Goal: Task Accomplishment & Management: Complete application form

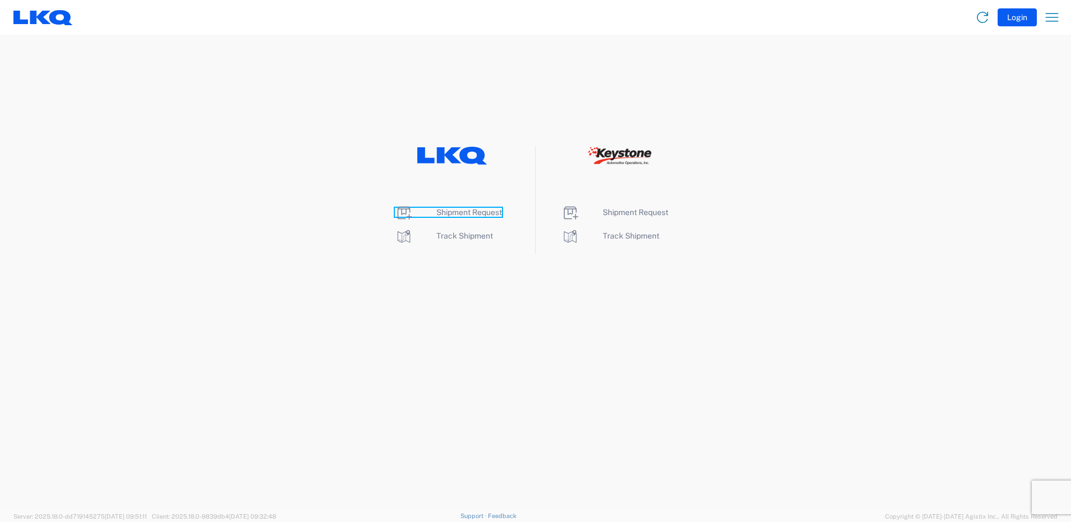
click at [457, 212] on span "Shipment Request" at bounding box center [469, 212] width 66 height 9
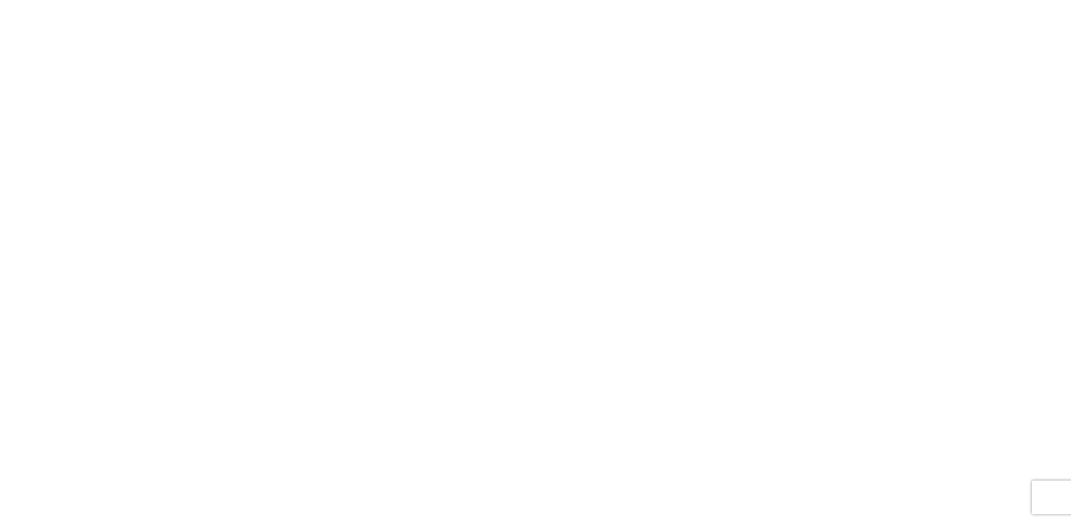
select select "FULL"
select select "LBS"
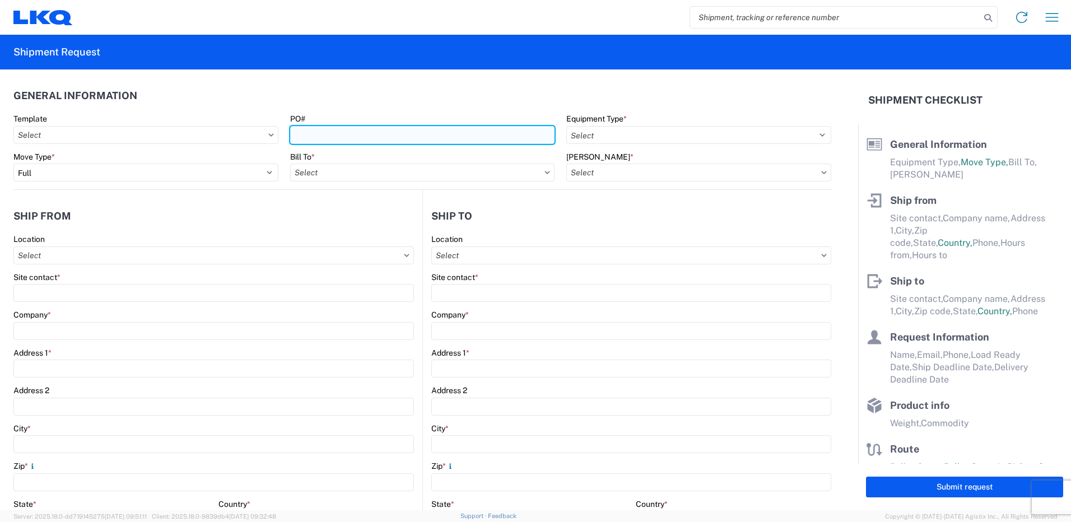
click at [330, 132] on input "PO#" at bounding box center [422, 135] width 265 height 18
type input "t"
type input "T-31509"
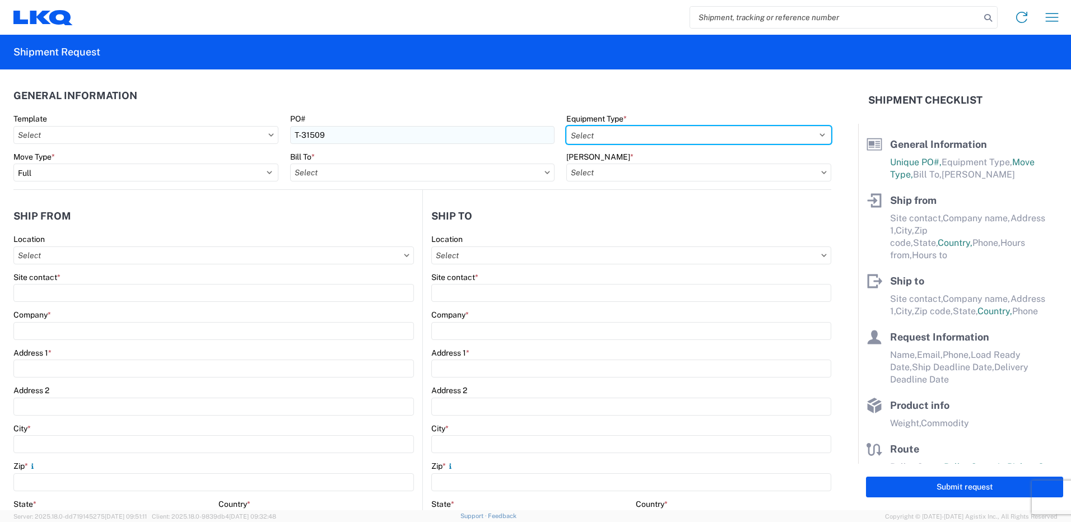
select select "STDV"
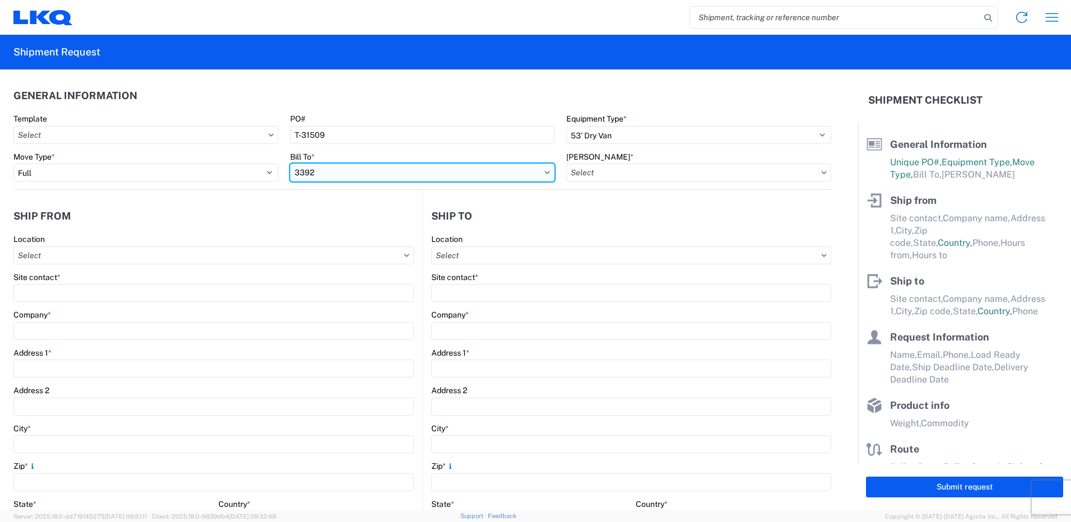
type input "3392"
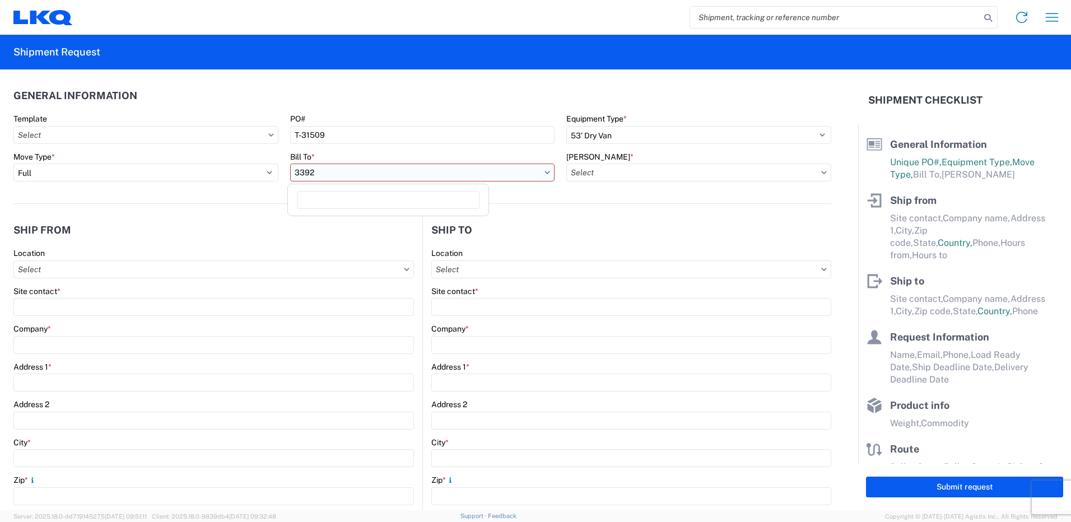
click at [335, 172] on input "3392" at bounding box center [422, 173] width 265 height 18
click at [333, 202] on input at bounding box center [388, 200] width 183 height 18
type input "3392"
click at [343, 228] on div "3392 - Transmetco" at bounding box center [388, 222] width 196 height 18
type input "3392 - Transmetco"
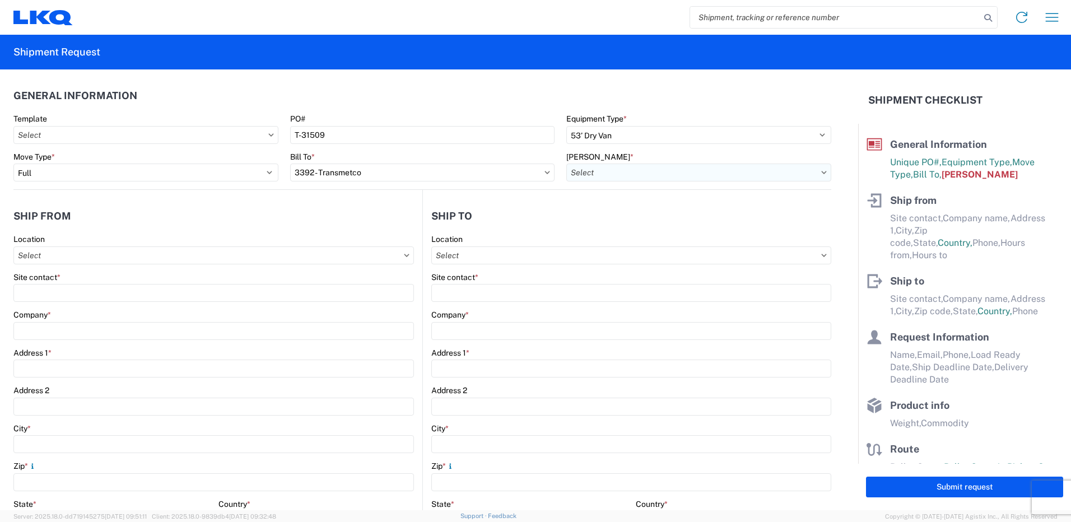
click at [635, 174] on input "Bill Code *" at bounding box center [698, 173] width 265 height 18
click at [694, 170] on input "Bill Code *" at bounding box center [698, 173] width 265 height 18
click at [664, 227] on div "3392-3015-50180-0000 - 3392 Freight In - Wheel Cores" at bounding box center [667, 222] width 208 height 18
type input "3392-3015-50180-0000 - 3392 Freight In - Wheel Cores"
click at [463, 258] on input "Location" at bounding box center [631, 255] width 400 height 18
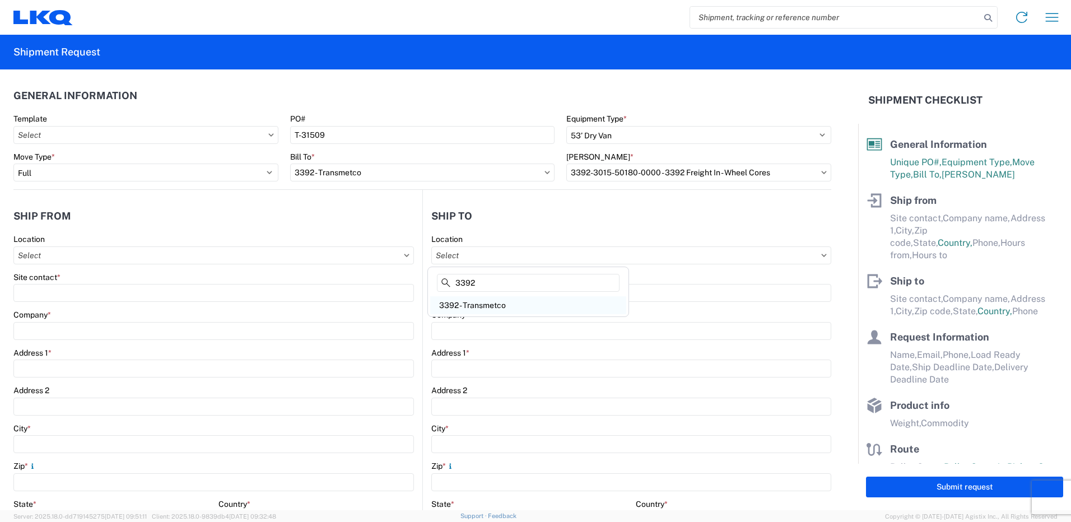
type input "3392"
click at [476, 302] on div "3392 - Transmetco" at bounding box center [528, 305] width 196 height 18
type input "3392 - Transmetco"
type input "LKQ Corporation"
type input "1750 Riverfork Dr"
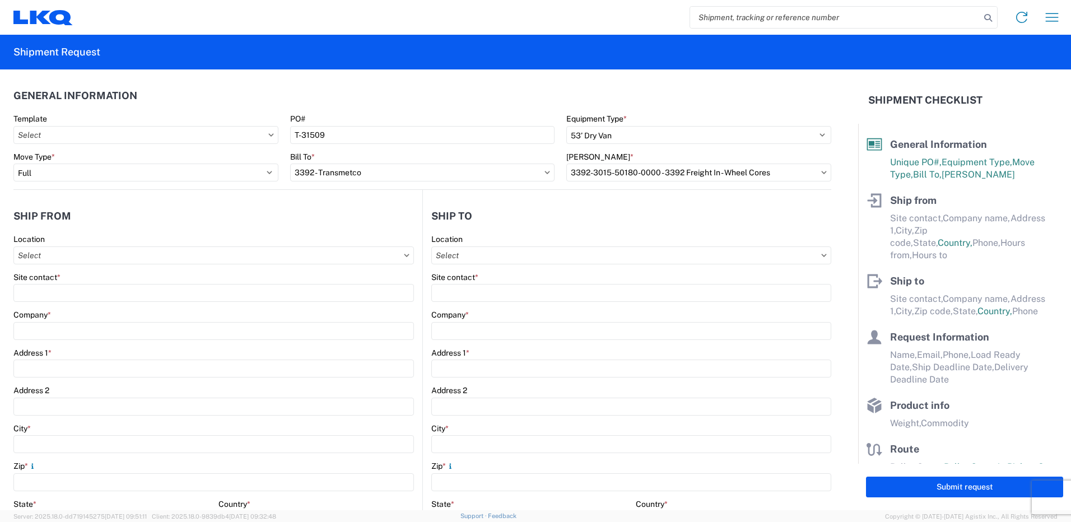
type input "Huntington"
type input "46750"
select select "IN"
select select "US"
click at [187, 257] on input "Location" at bounding box center [213, 255] width 400 height 18
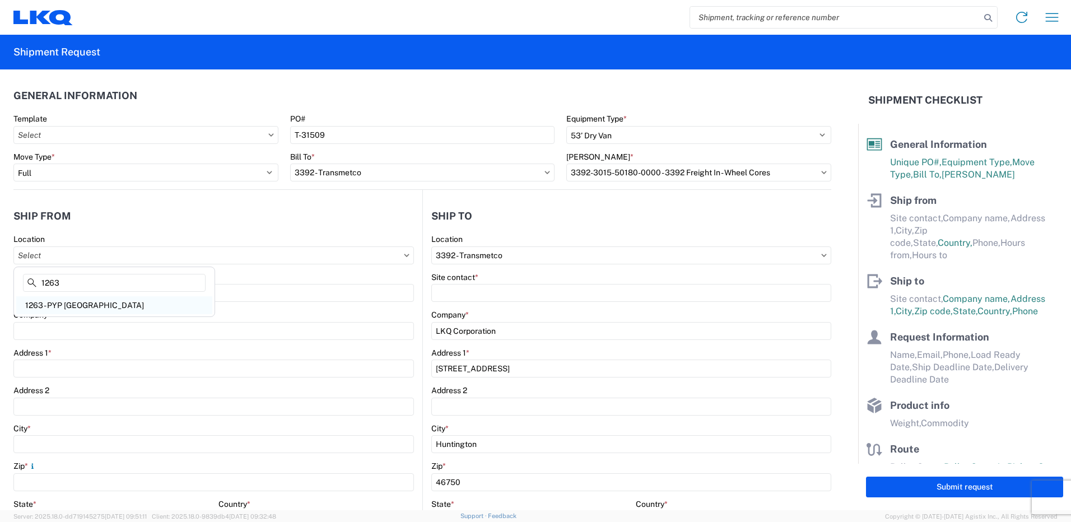
type input "1263"
click at [100, 302] on div "1263 - PYP Sun Valley CA" at bounding box center [114, 305] width 196 height 18
type input "1263 - PYP Sun Valley CA"
type input "LKQ Corporation"
type input "9128 Tujinga Ave"
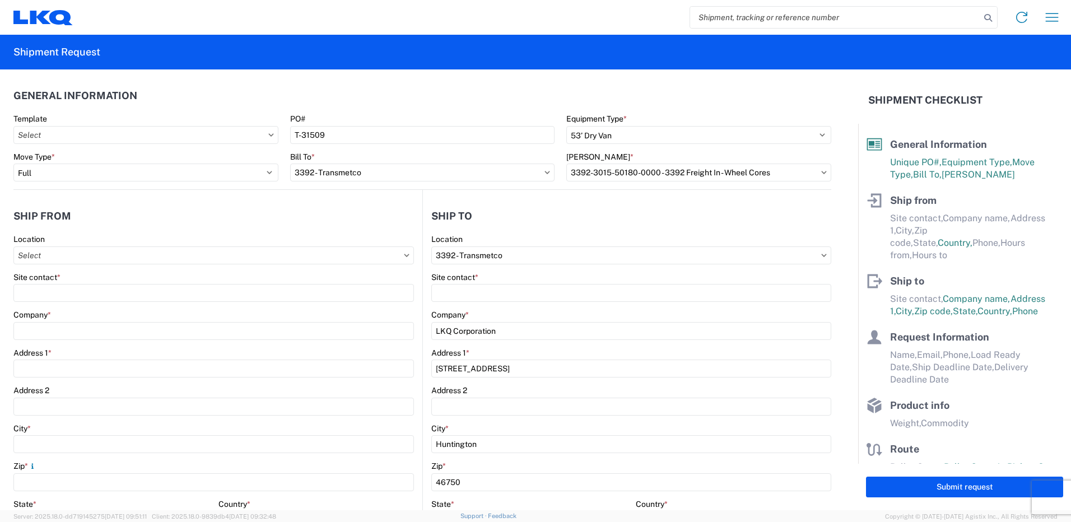
type input "Sun Valley"
type input "91352"
select select "CA"
select select "US"
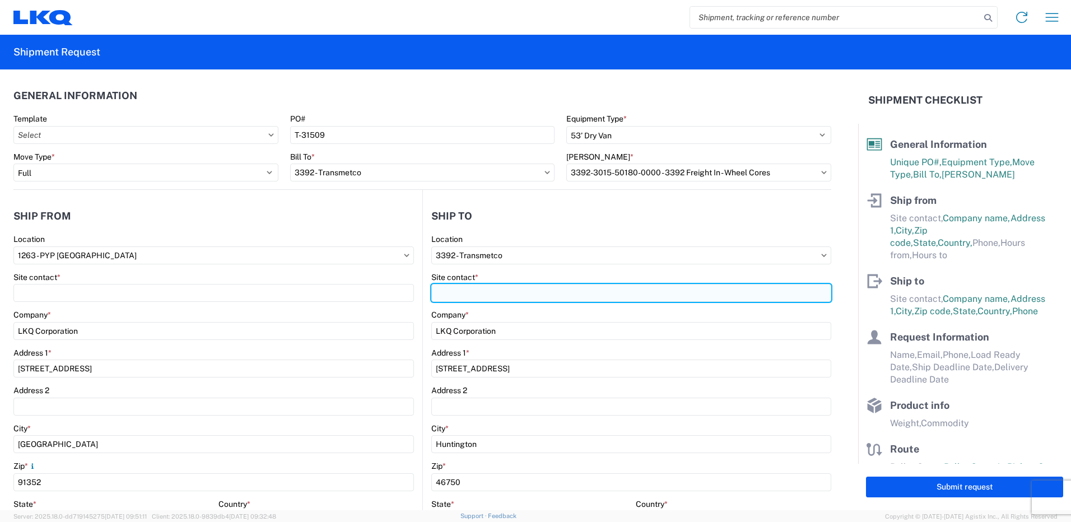
click at [477, 287] on input "Site contact *" at bounding box center [631, 293] width 400 height 18
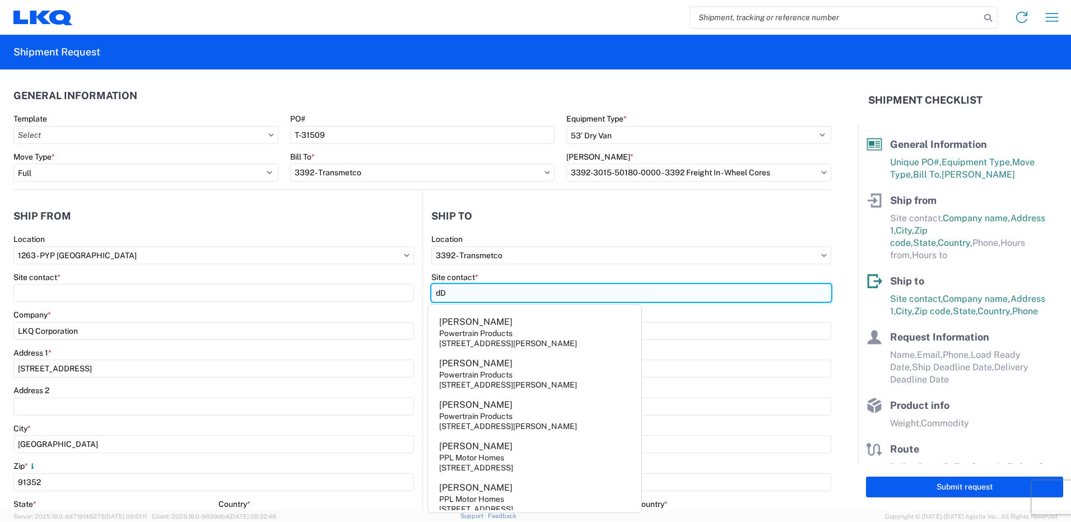
type input "d"
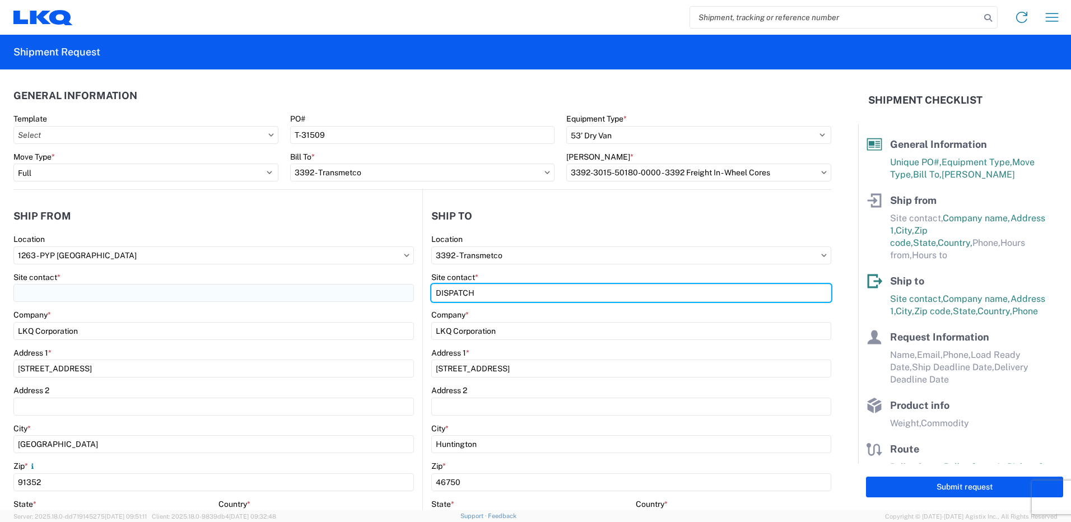
type input "DISPATCH"
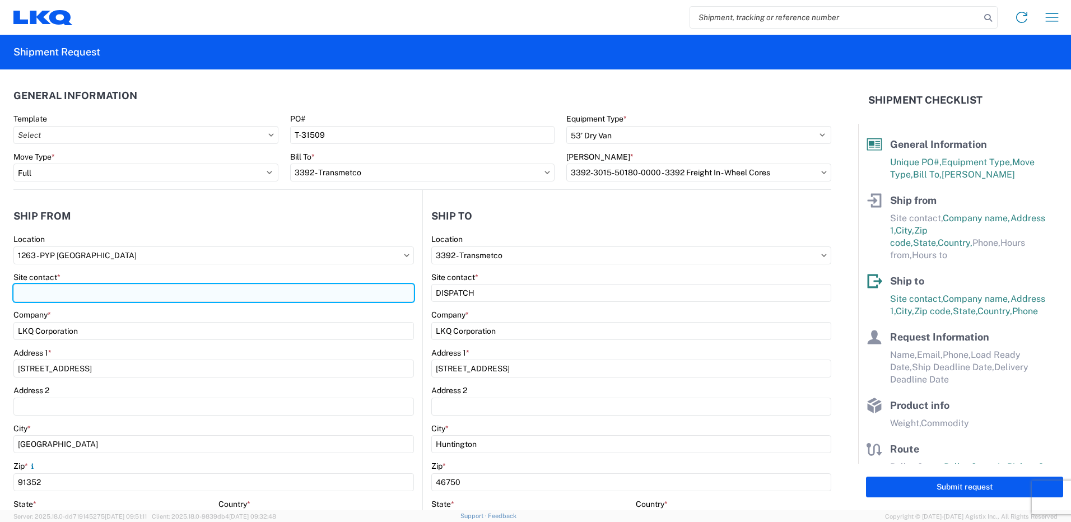
click at [345, 288] on input "Site contact *" at bounding box center [213, 293] width 400 height 18
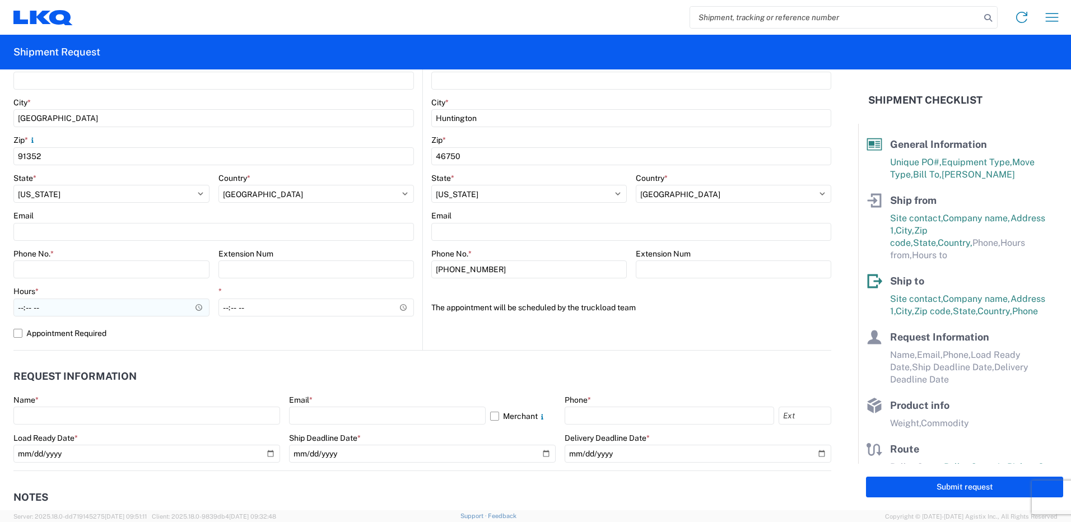
scroll to position [392, 0]
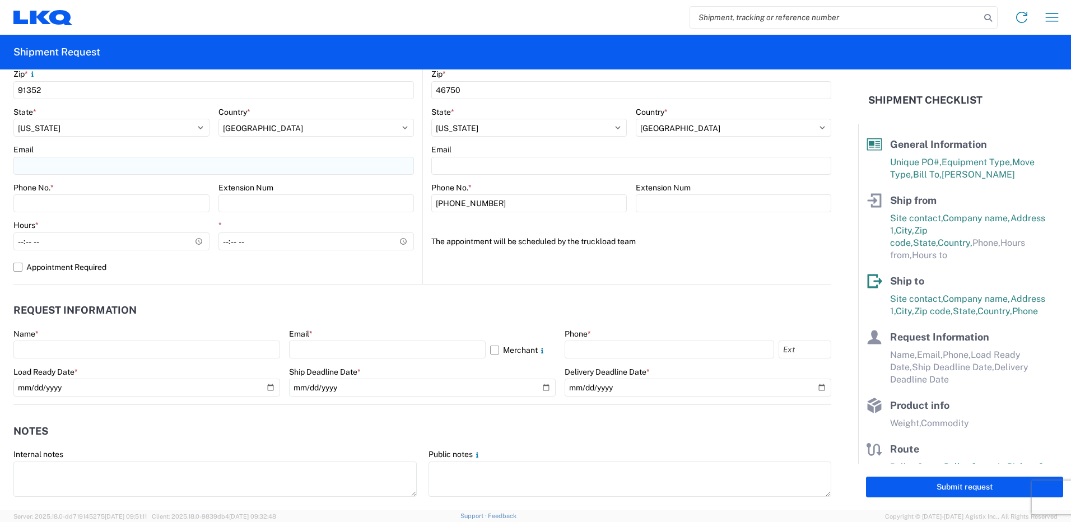
type input "ADRIAN FERNANDEZ"
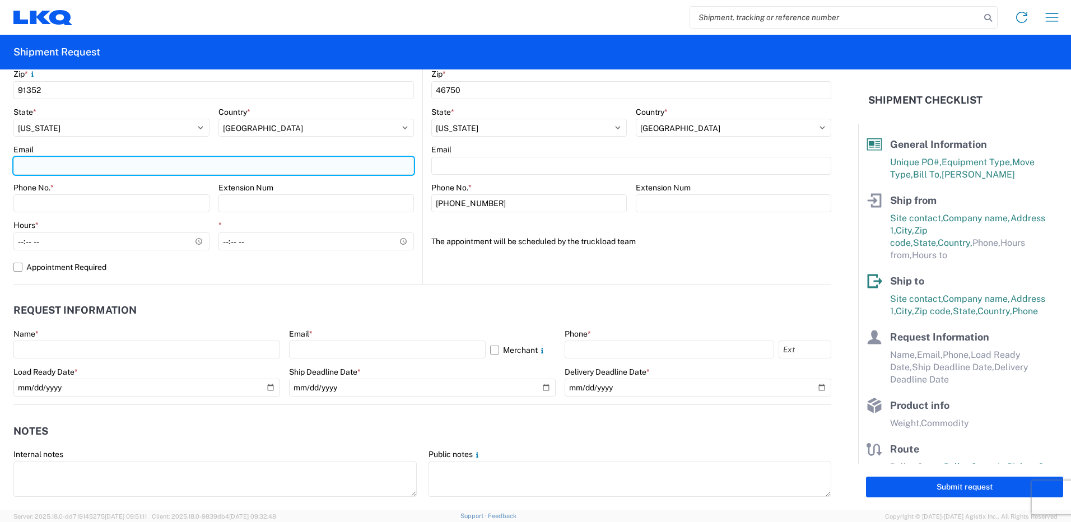
click at [57, 164] on input "Email" at bounding box center [213, 166] width 400 height 18
type input "axfernandez@lkqcorp.com"
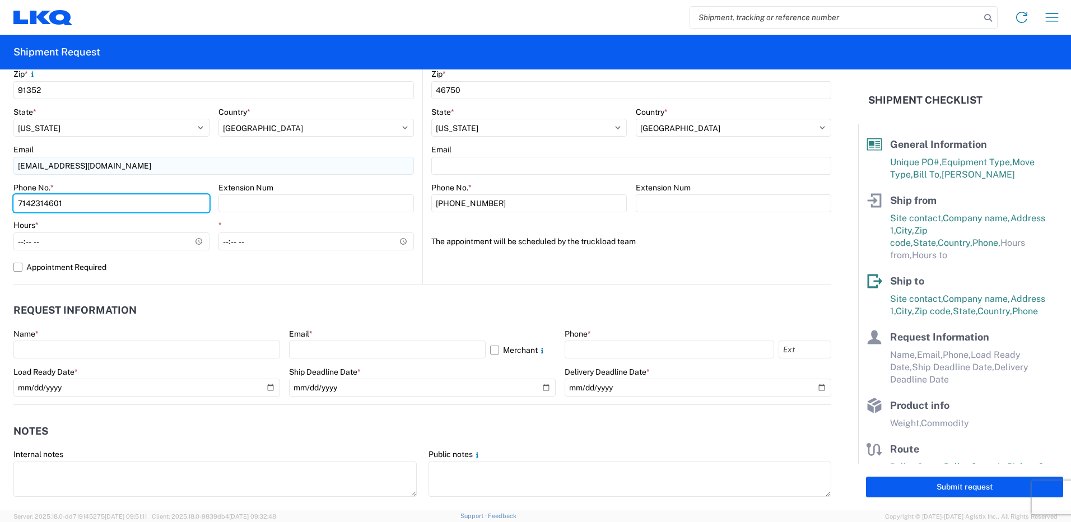
type input "7142314601"
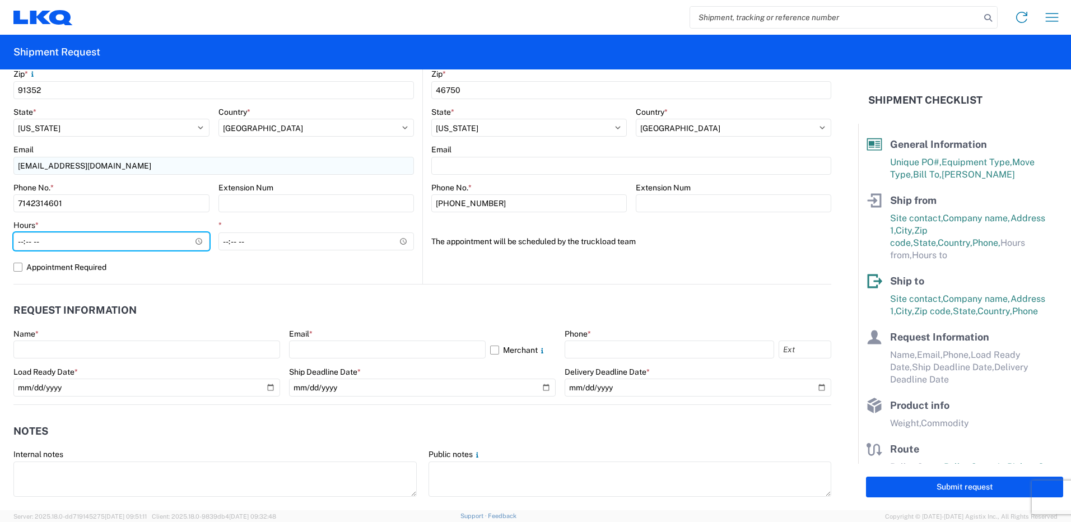
type input "06:30"
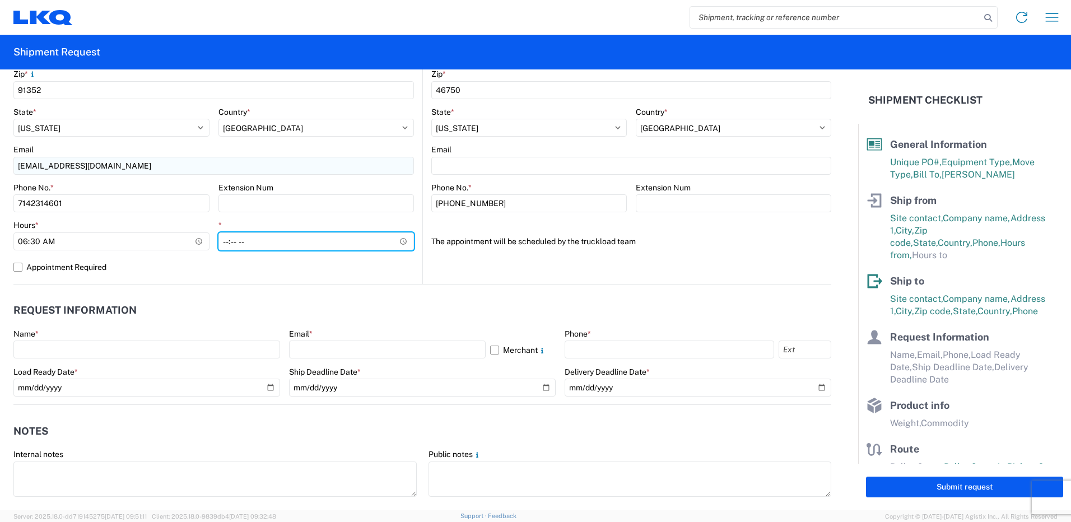
type input "14:30"
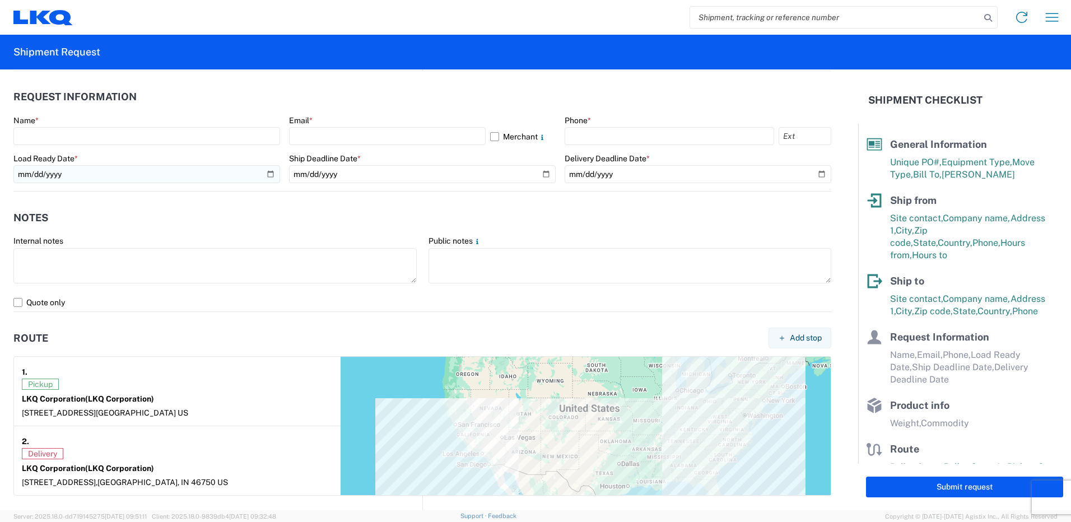
scroll to position [504, 0]
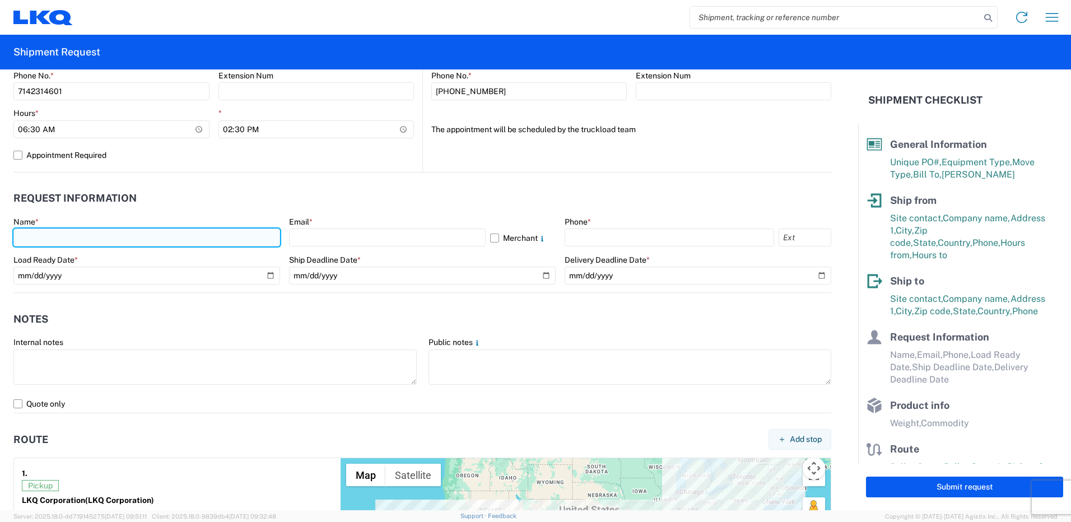
click at [105, 241] on input "text" at bounding box center [146, 237] width 267 height 18
type input "ADRIAN FERNANDEZ"
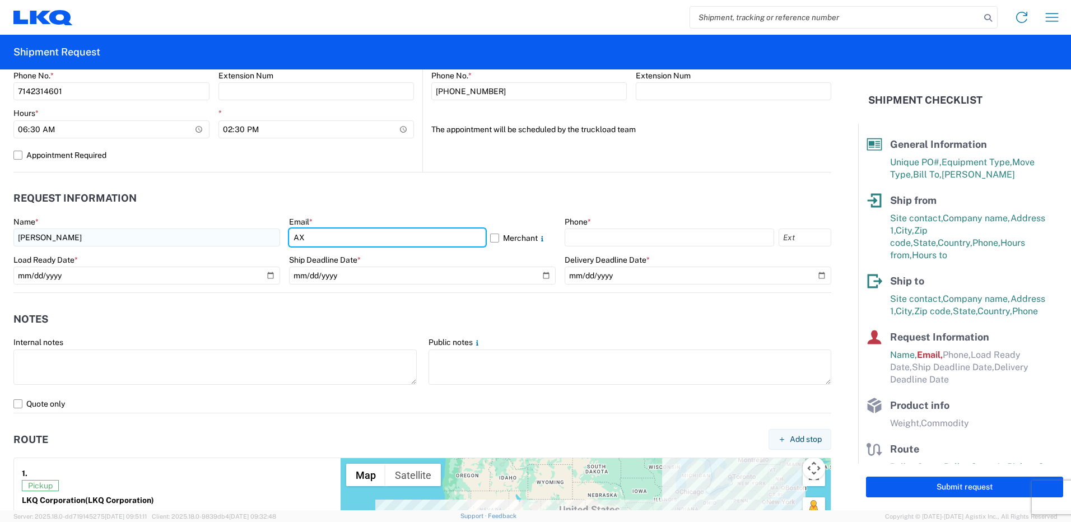
type input "axfernandez@lkqcorp.com"
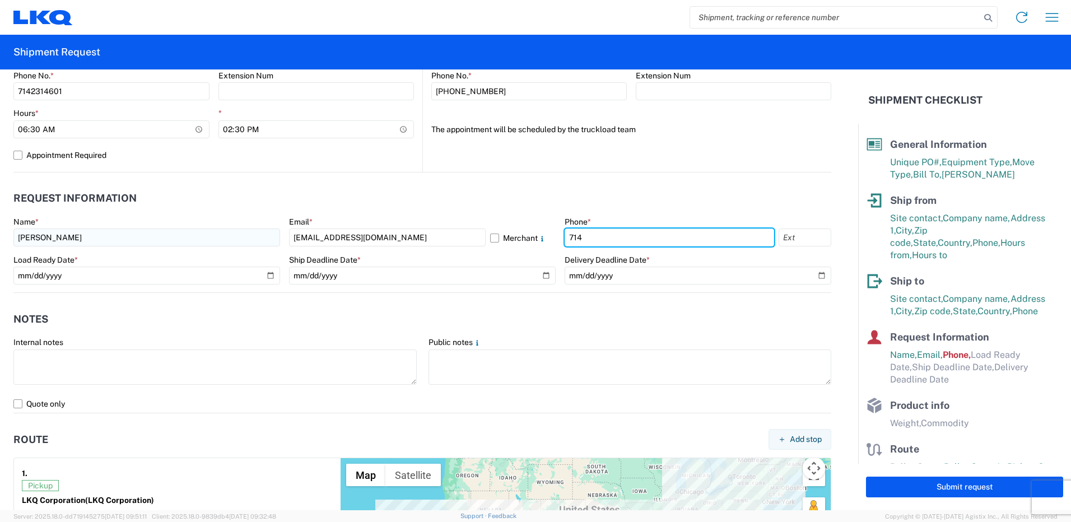
type input "7142314601"
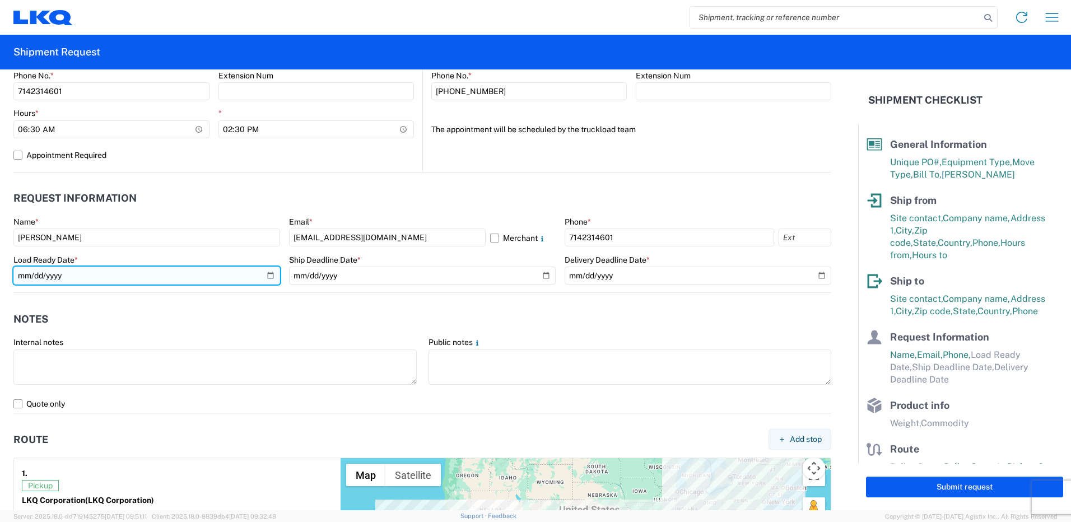
click at [264, 276] on input "date" at bounding box center [146, 276] width 267 height 18
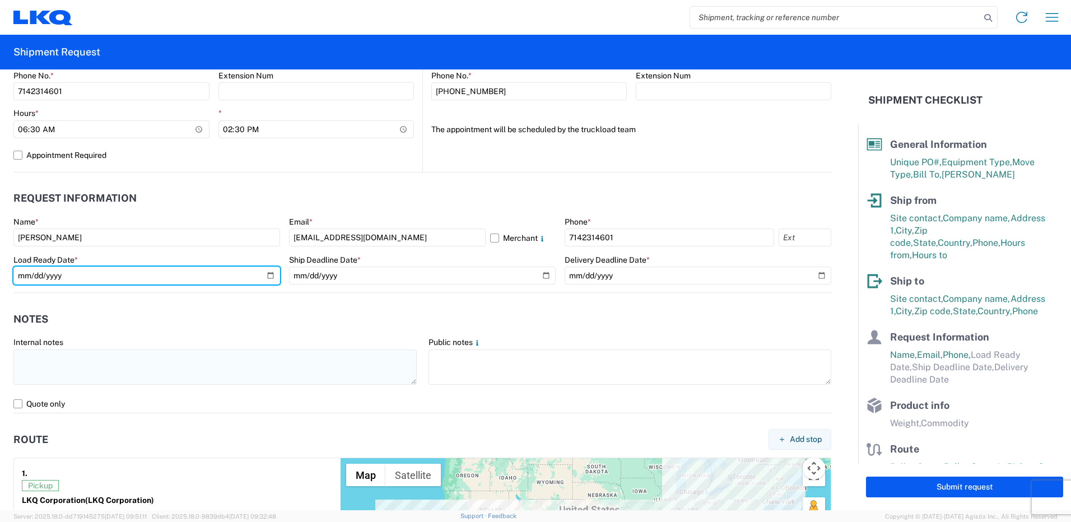
type input "2025-09-19"
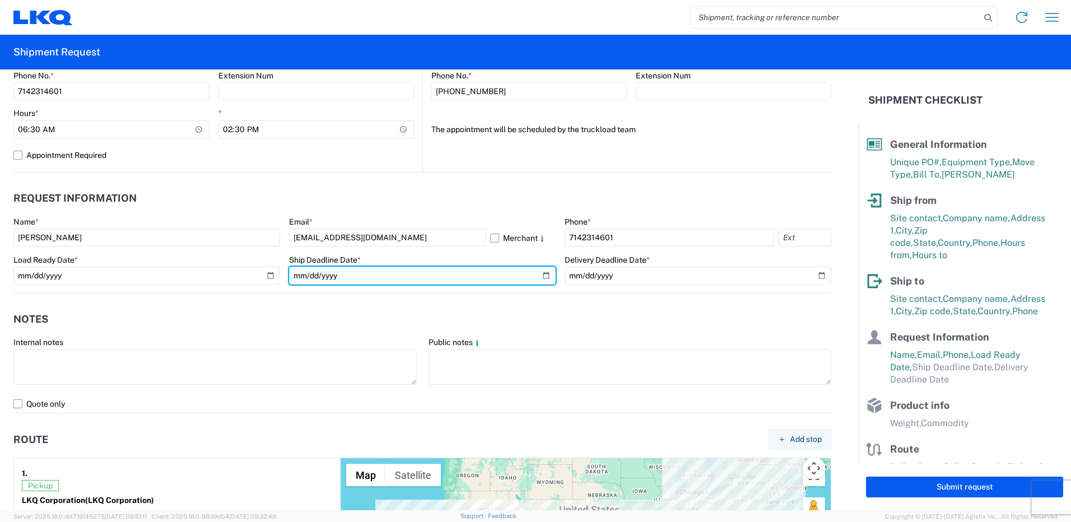
click at [542, 272] on input "date" at bounding box center [422, 276] width 267 height 18
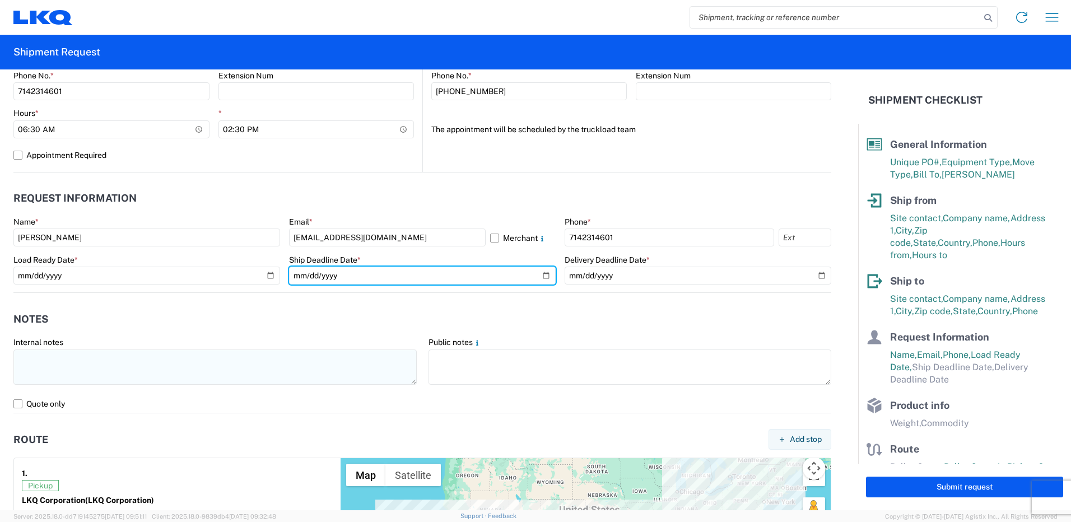
type input "2025-09-19"
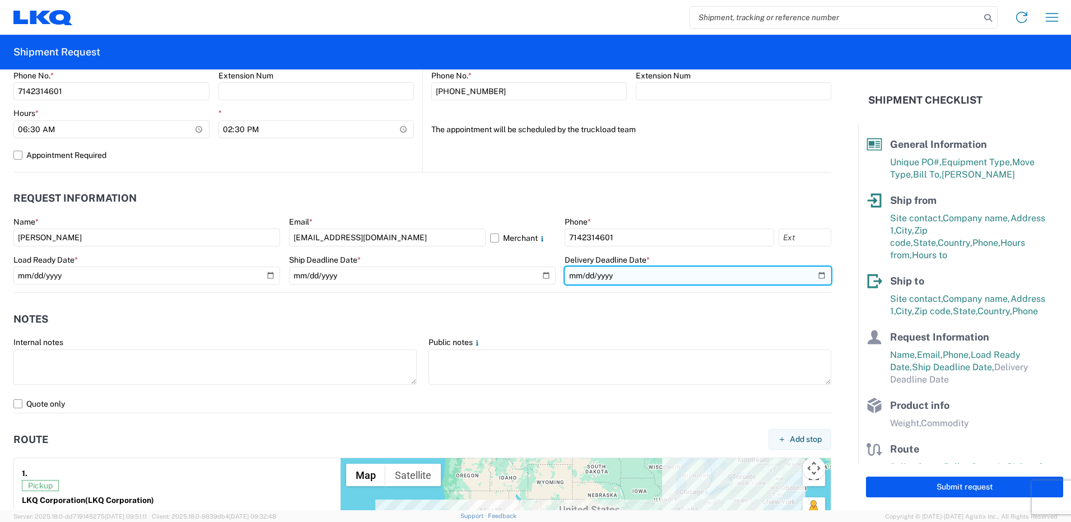
click at [813, 274] on input "date" at bounding box center [698, 276] width 267 height 18
type input "2025-09-26"
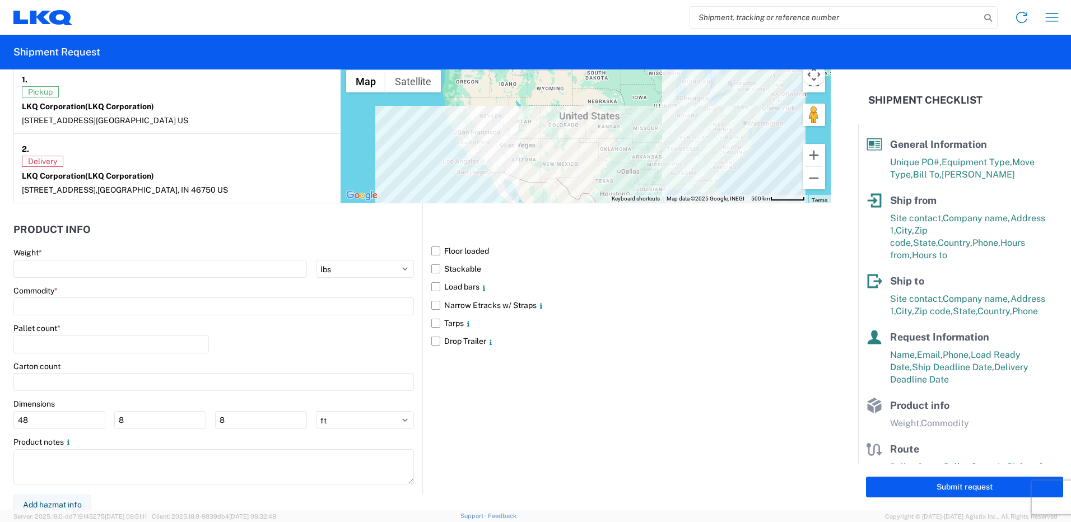
scroll to position [903, 0]
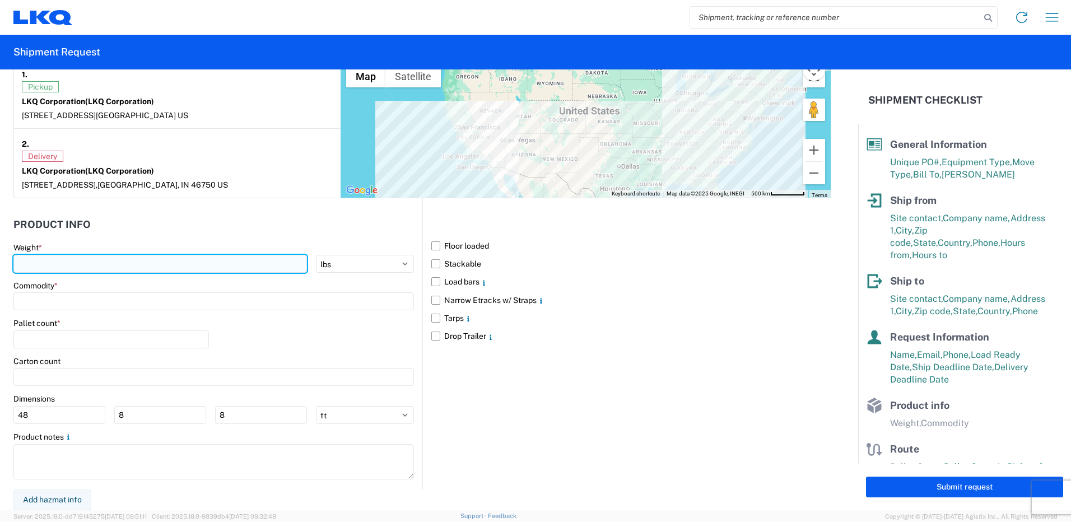
click at [79, 262] on input "number" at bounding box center [159, 264] width 293 height 18
type input "40000"
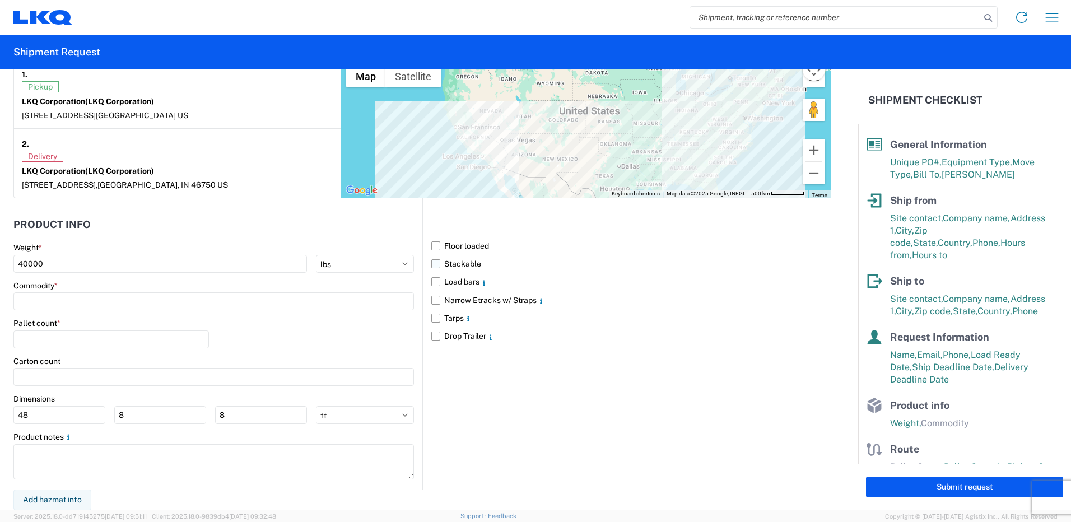
click at [436, 261] on label "Stackable" at bounding box center [631, 264] width 400 height 18
click at [0, 0] on input "Stackable" at bounding box center [0, 0] width 0 height 0
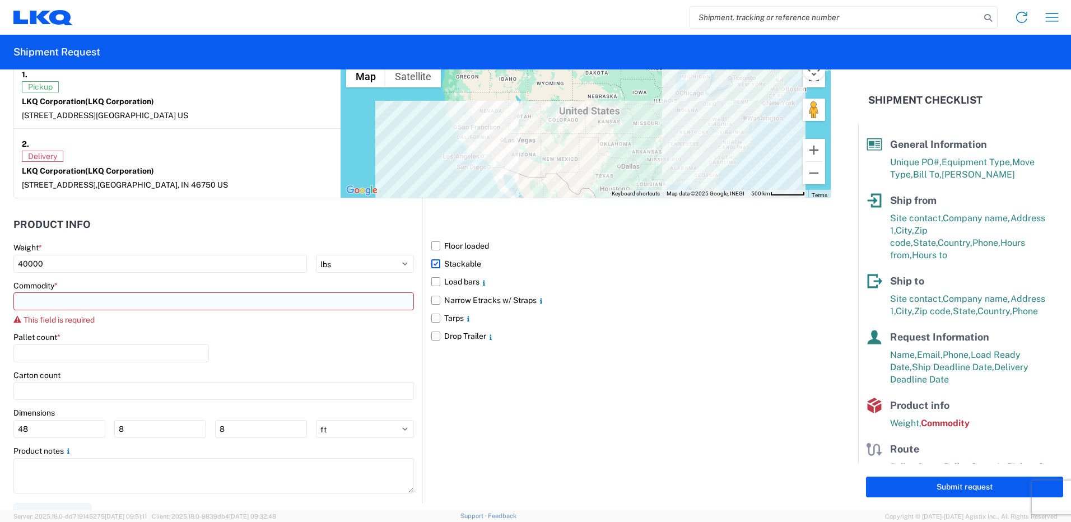
click at [168, 297] on input at bounding box center [213, 301] width 400 height 18
click at [122, 333] on input at bounding box center [114, 329] width 183 height 18
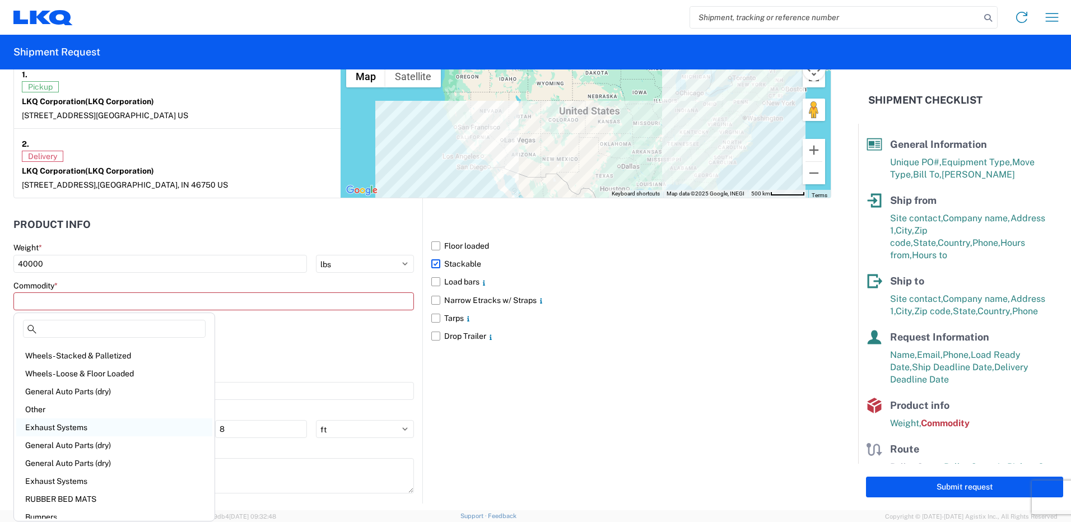
scroll to position [0, 0]
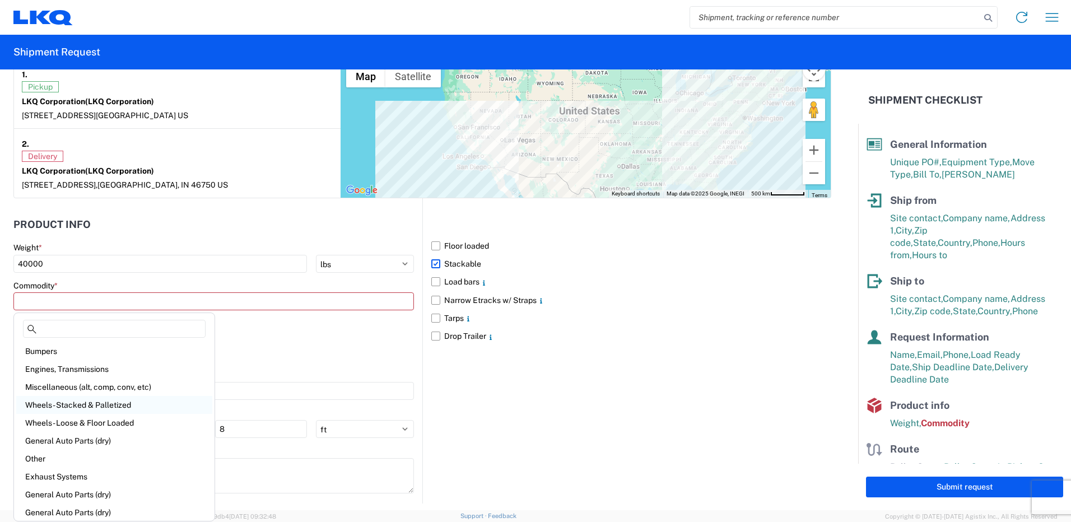
click at [86, 405] on div "Wheels - Stacked & Palletized" at bounding box center [114, 405] width 196 height 18
type input "Wheels - Stacked & Palletized"
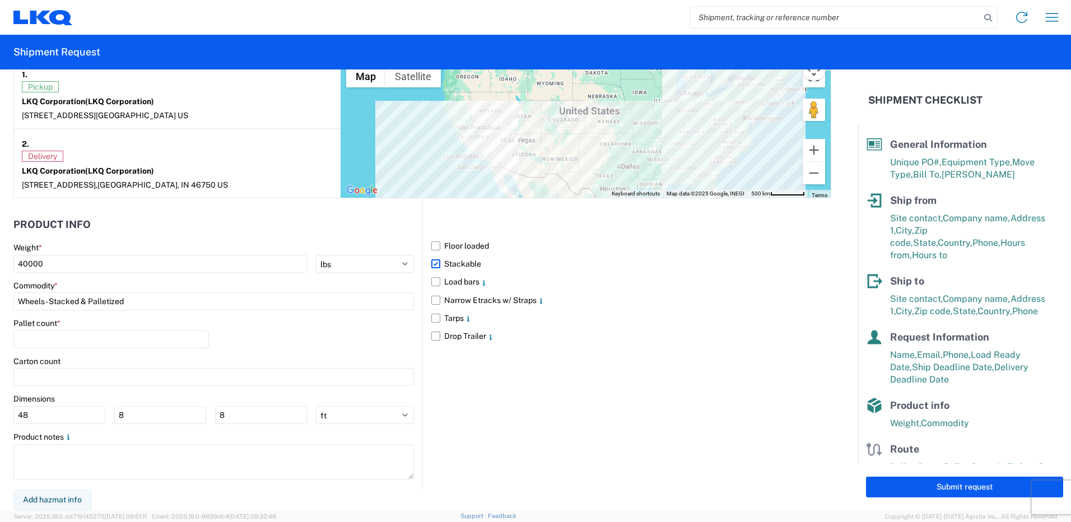
click at [307, 329] on div "Pallet count *" at bounding box center [213, 337] width 400 height 38
click at [172, 336] on input "number" at bounding box center [110, 339] width 195 height 18
type input "40"
click at [300, 333] on div "Pallet count * 40" at bounding box center [213, 337] width 400 height 38
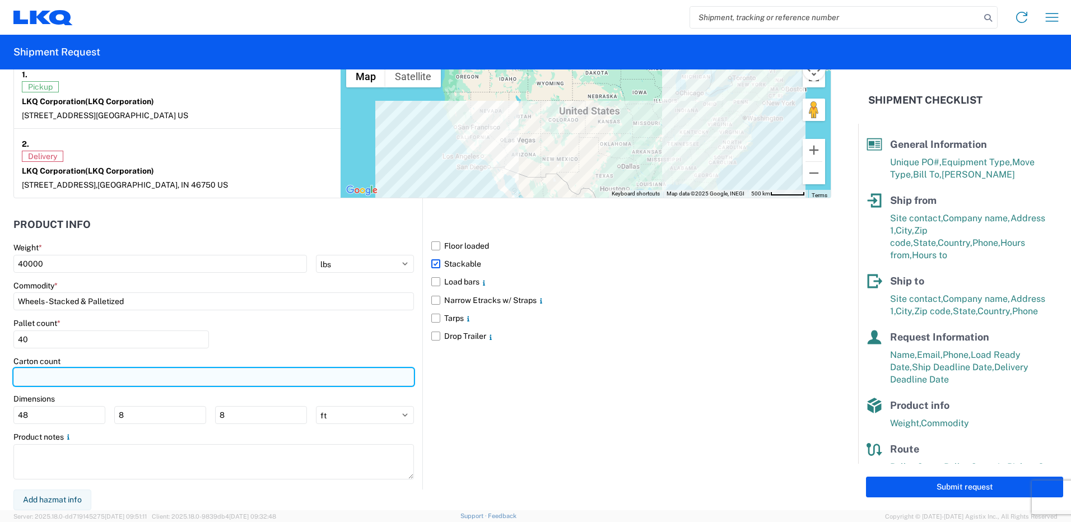
click at [74, 375] on input "number" at bounding box center [213, 377] width 400 height 18
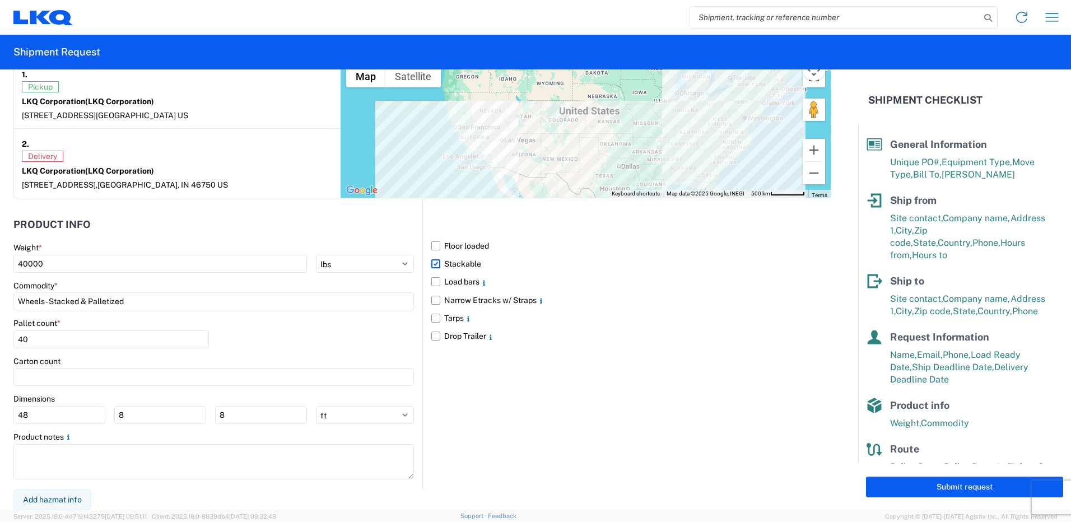
click at [501, 376] on div "Floor loaded Stackable Load bars Narrow Etracks w/ Straps Tarps Drop Trailer" at bounding box center [626, 343] width 409 height 291
click at [965, 489] on button "Submit request" at bounding box center [964, 487] width 197 height 21
select select "CA"
select select "US"
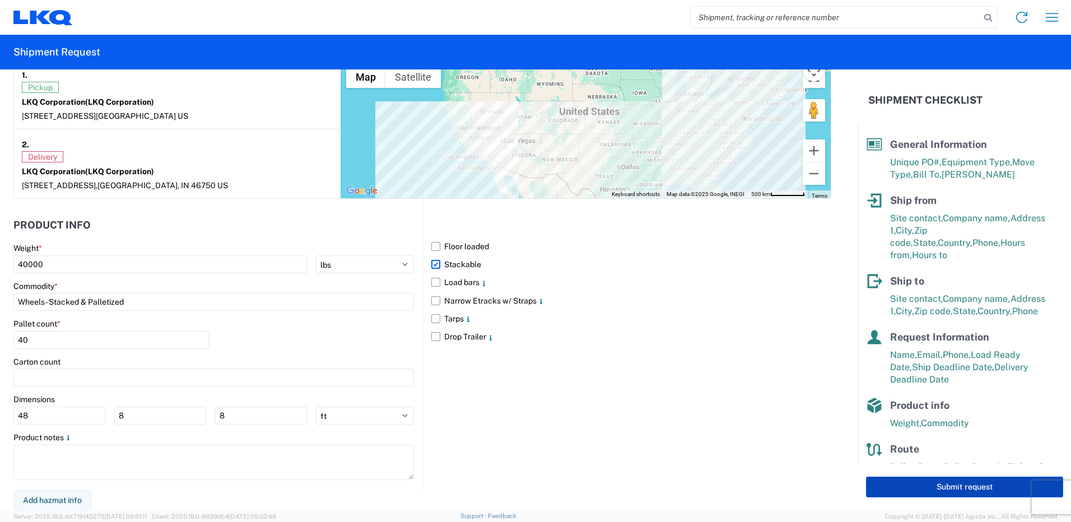
select select "US"
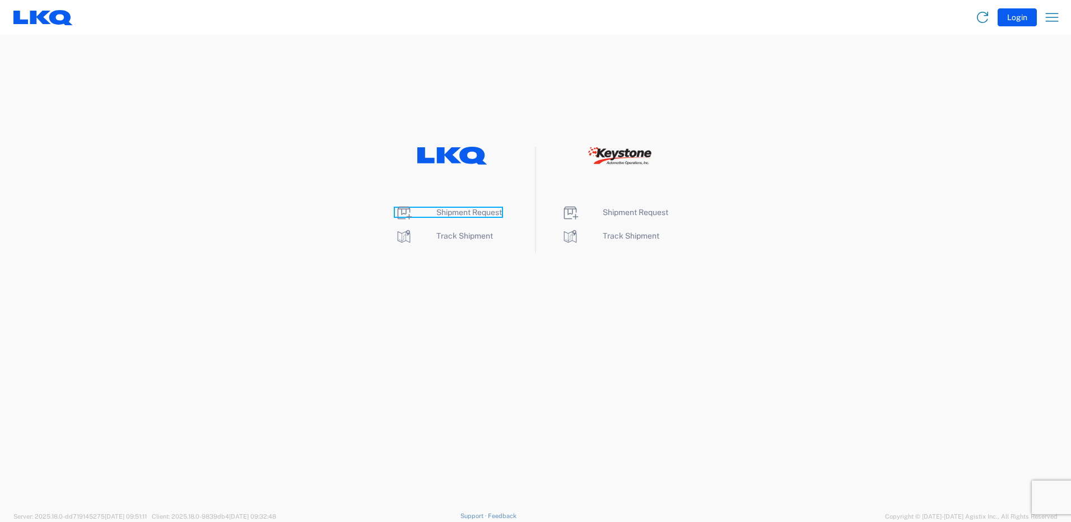
click at [456, 215] on span "Shipment Request" at bounding box center [469, 212] width 66 height 9
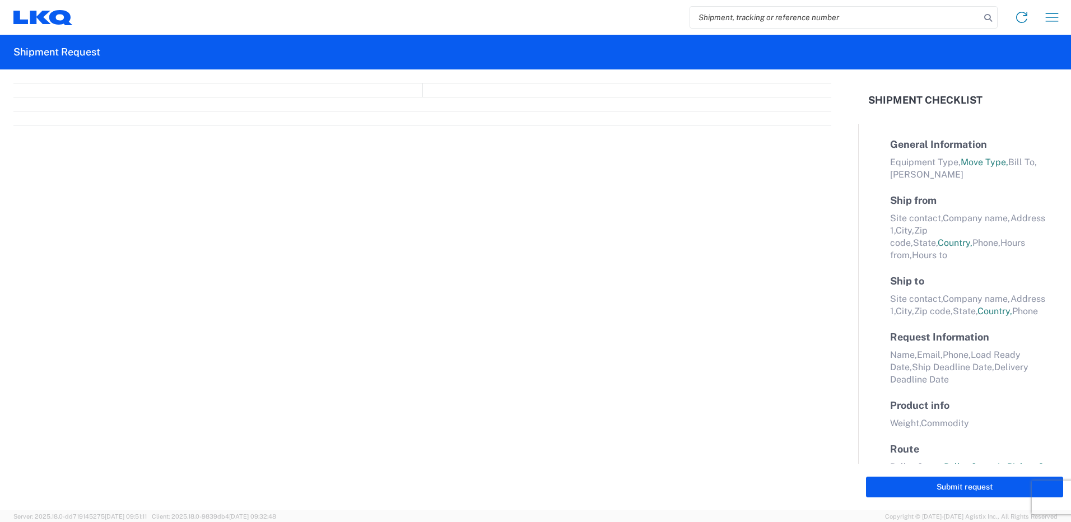
select select "FULL"
select select "LBS"
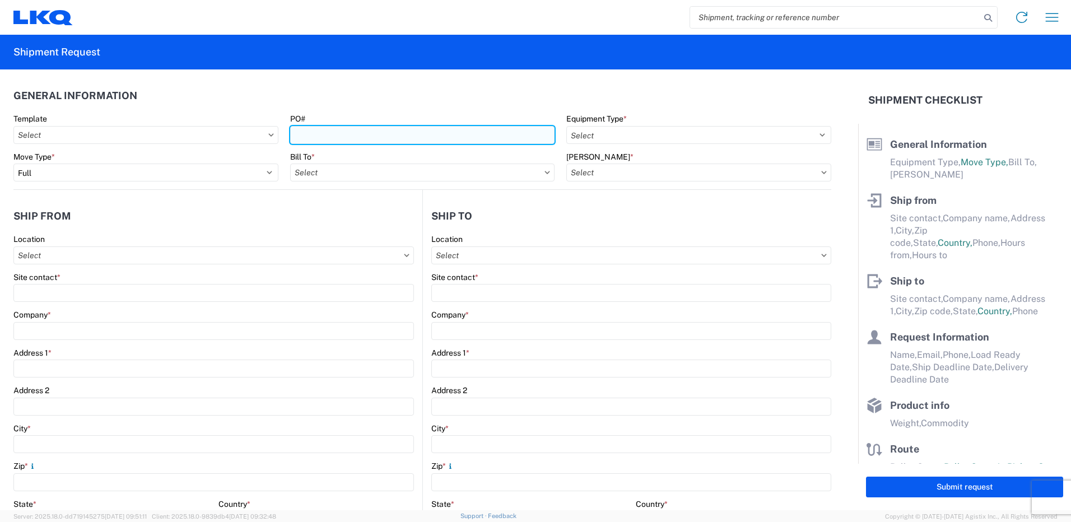
click at [343, 136] on input "PO#" at bounding box center [422, 135] width 265 height 18
type input "T-31510"
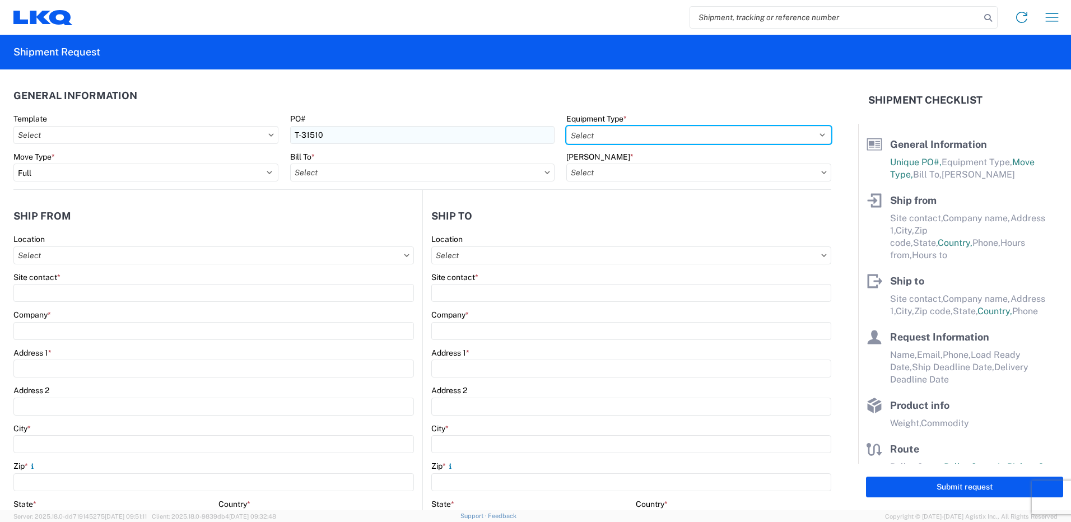
select select "STDV"
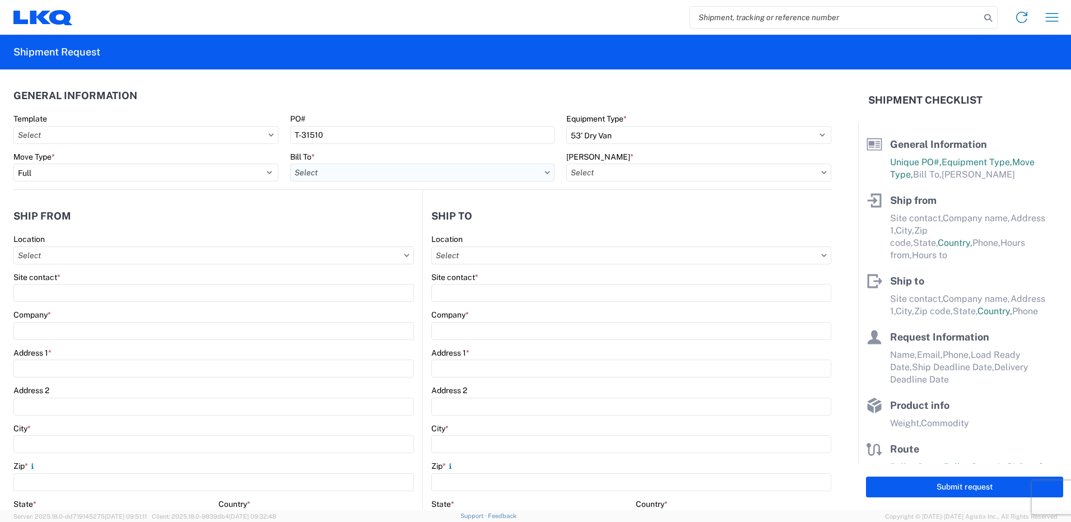
click at [361, 173] on input "Bill To *" at bounding box center [422, 173] width 265 height 18
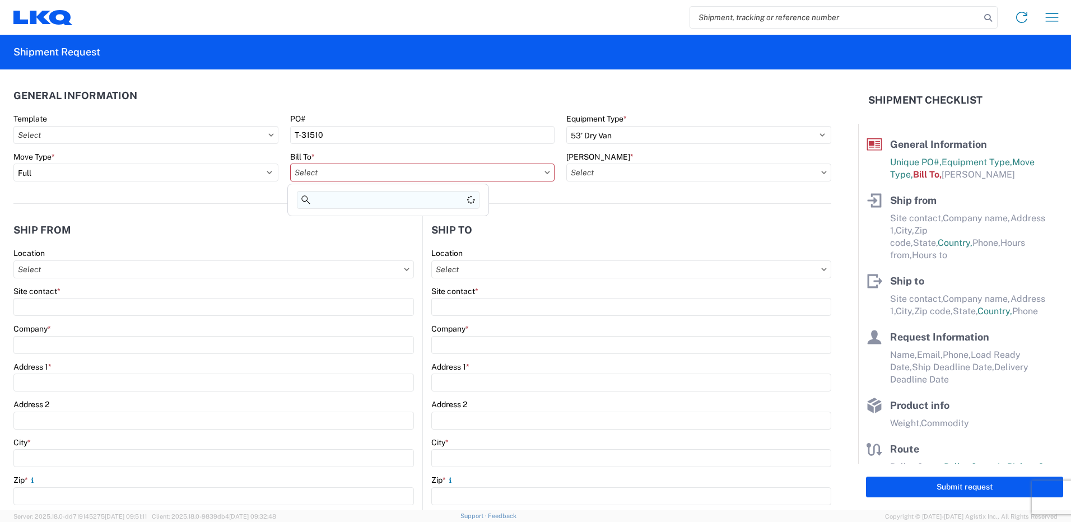
click at [357, 195] on input at bounding box center [388, 200] width 183 height 18
type input "3392"
click at [355, 220] on div "3392 - Transmetco" at bounding box center [388, 222] width 196 height 18
type input "3392 - Transmetco"
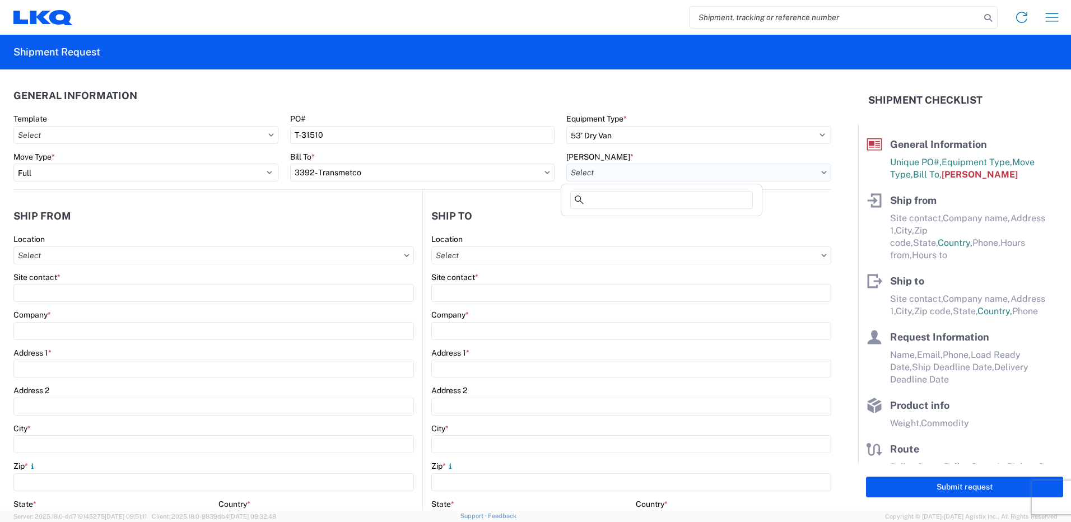
click at [618, 172] on input "[PERSON_NAME] *" at bounding box center [698, 173] width 265 height 18
click at [612, 218] on div "3392-3015-50180-0000 - 3392 Freight In - Wheel Cores" at bounding box center [667, 222] width 208 height 18
type input "3392-3015-50180-0000 - 3392 Freight In - Wheel Cores"
click at [571, 254] on input "Location" at bounding box center [631, 255] width 400 height 18
type input "3392"
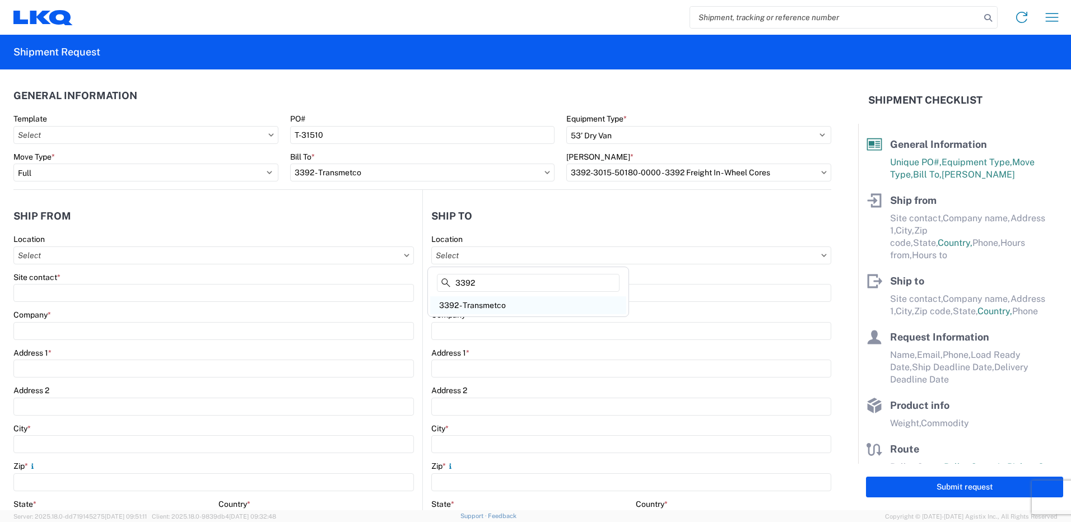
click at [512, 308] on div "3392 - Transmetco" at bounding box center [528, 305] width 196 height 18
type input "3392 - Transmetco"
type input "LKQ Corporation"
type input "1750 Riverfork Dr"
type input "Huntington"
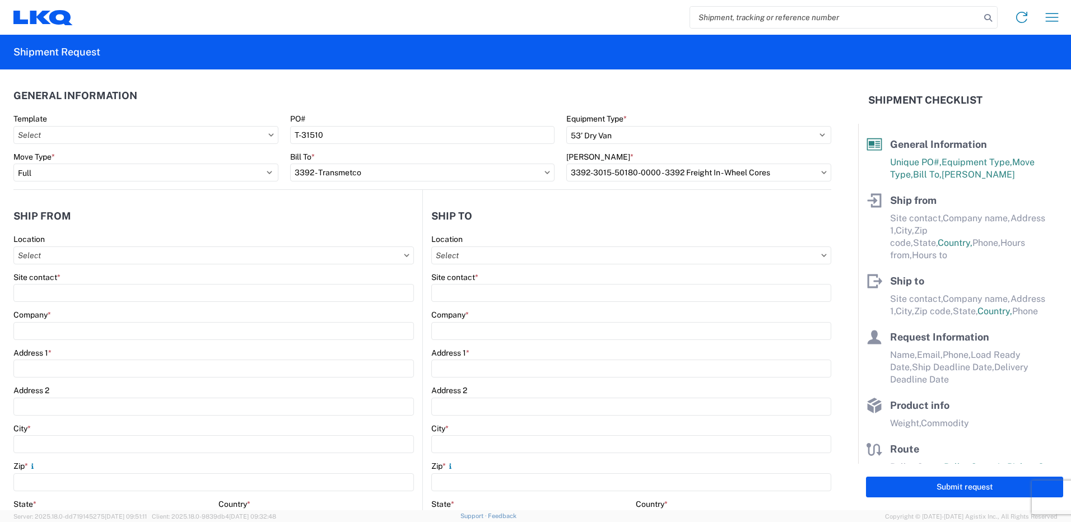
type input "46750"
select select "IN"
select select "US"
click at [227, 253] on input "Location" at bounding box center [213, 255] width 400 height 18
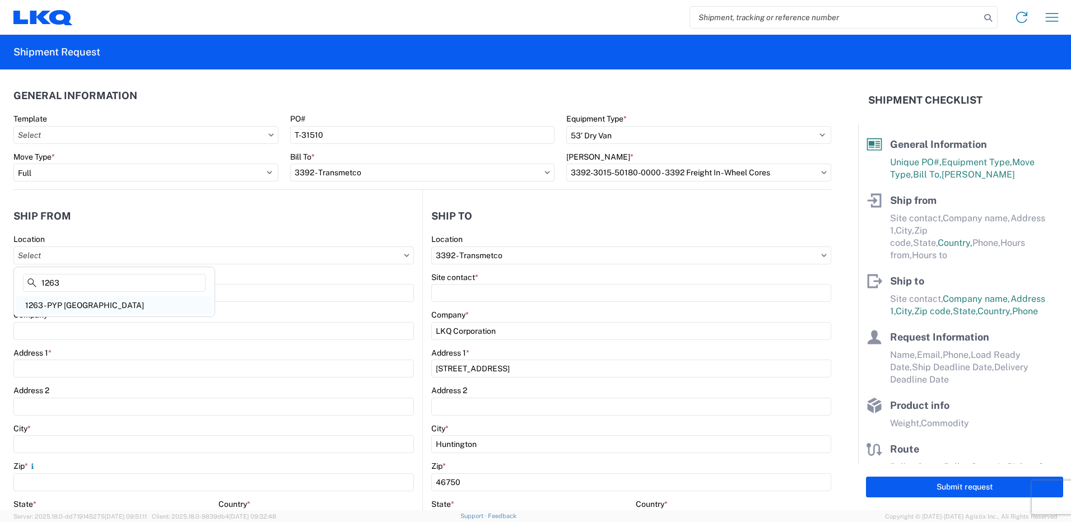
type input "1263"
click at [85, 308] on div "1263 - PYP Sun Valley CA" at bounding box center [114, 305] width 196 height 18
type input "1263 - PYP Sun Valley CA"
type input "LKQ Corporation"
type input "9128 Tujinga Ave"
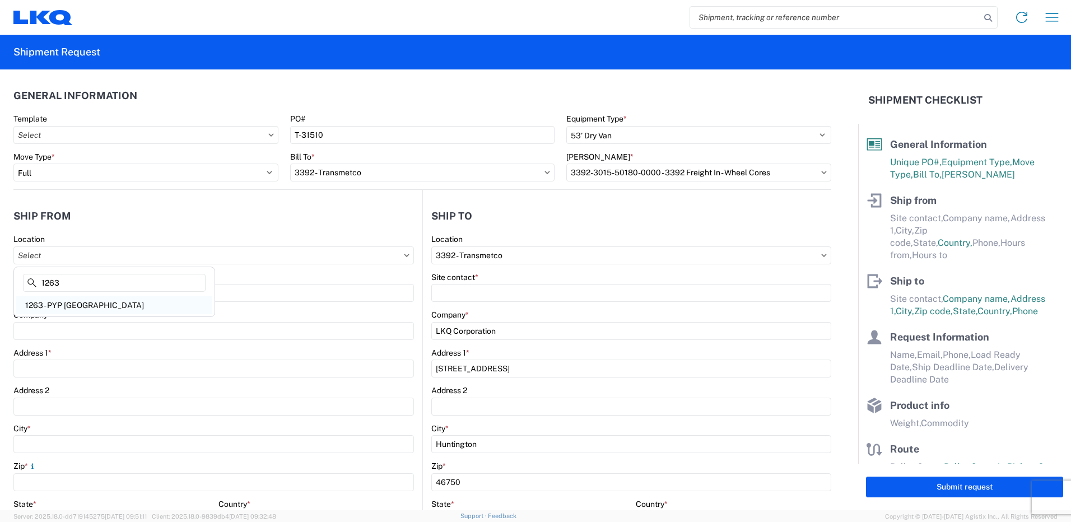
type input "Sun Valley"
type input "91352"
select select "CA"
select select "US"
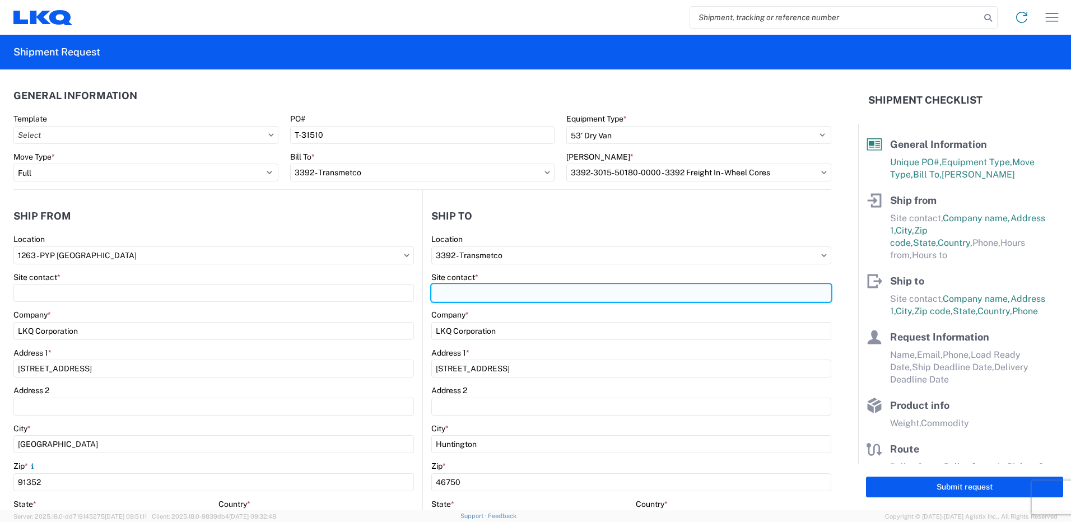
click at [472, 288] on input "Site contact *" at bounding box center [631, 293] width 400 height 18
type input "DISPATCH"
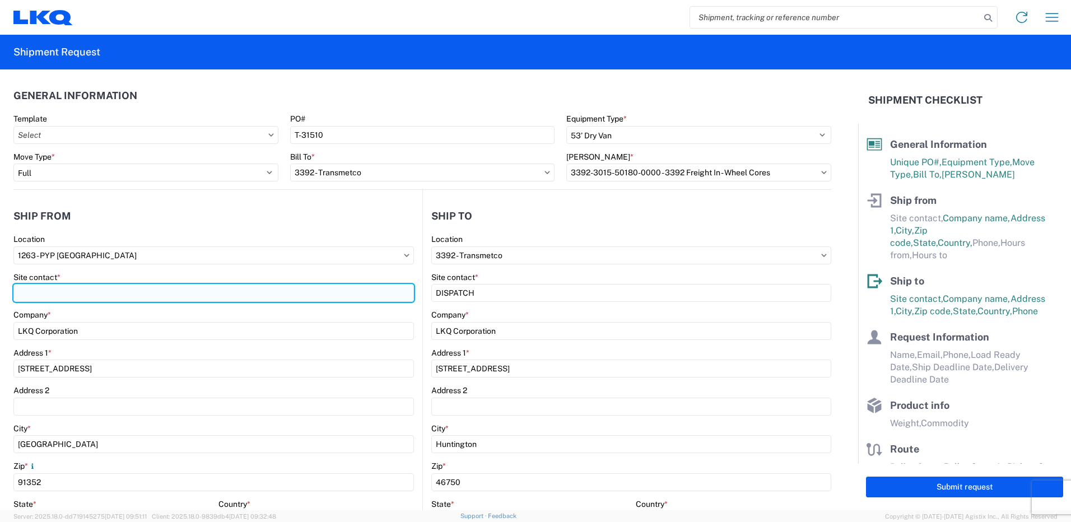
click at [327, 285] on input "Site contact *" at bounding box center [213, 293] width 400 height 18
type input "ADRIAN FERNANDEZ"
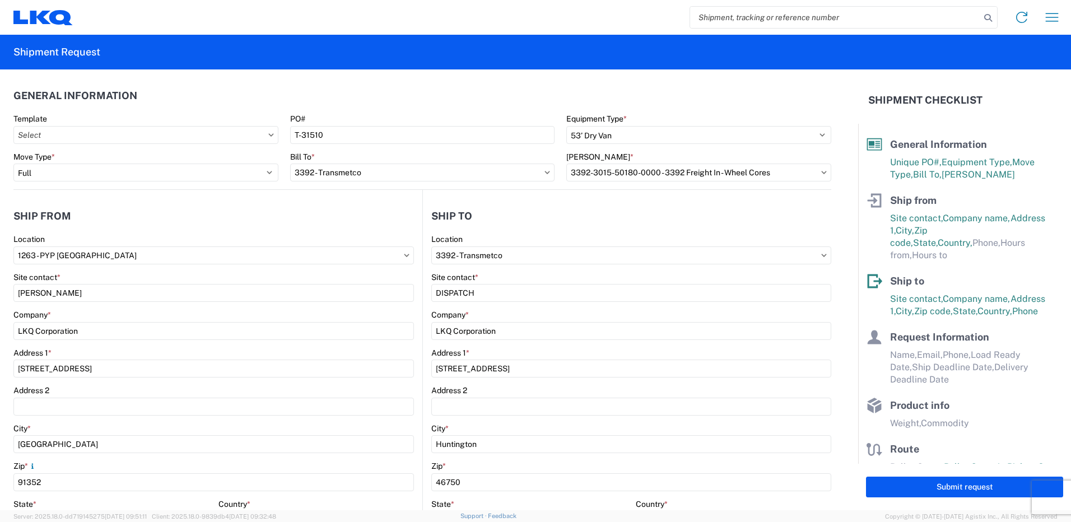
click at [253, 236] on div "Location" at bounding box center [213, 239] width 400 height 10
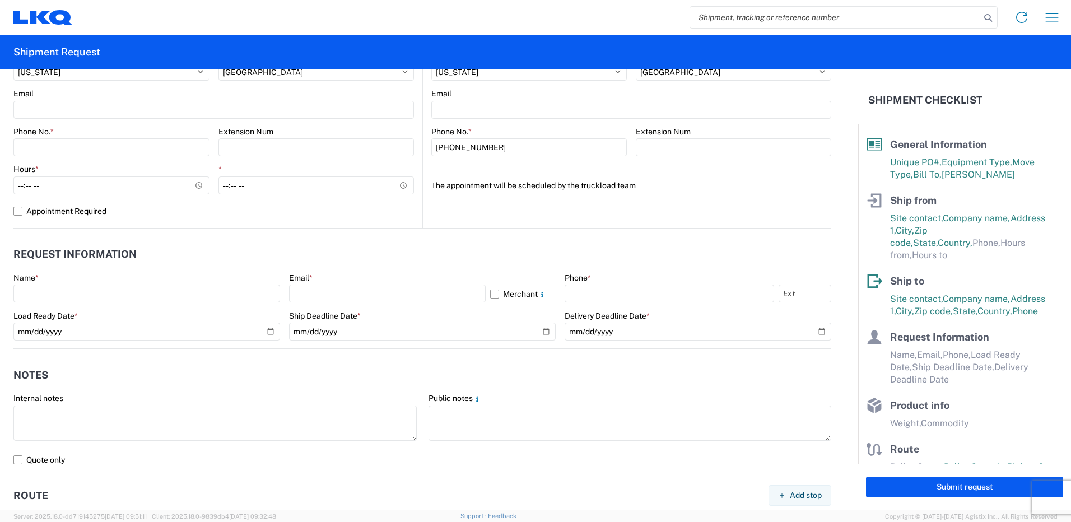
scroll to position [392, 0]
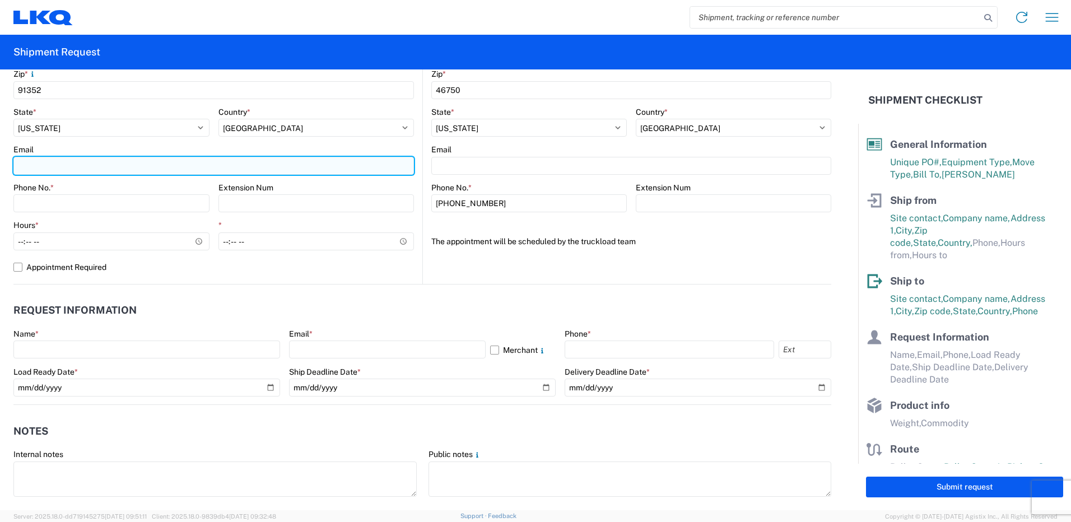
click at [60, 166] on input "Email" at bounding box center [213, 166] width 400 height 18
type input "axfernandez@lkqcorp.com"
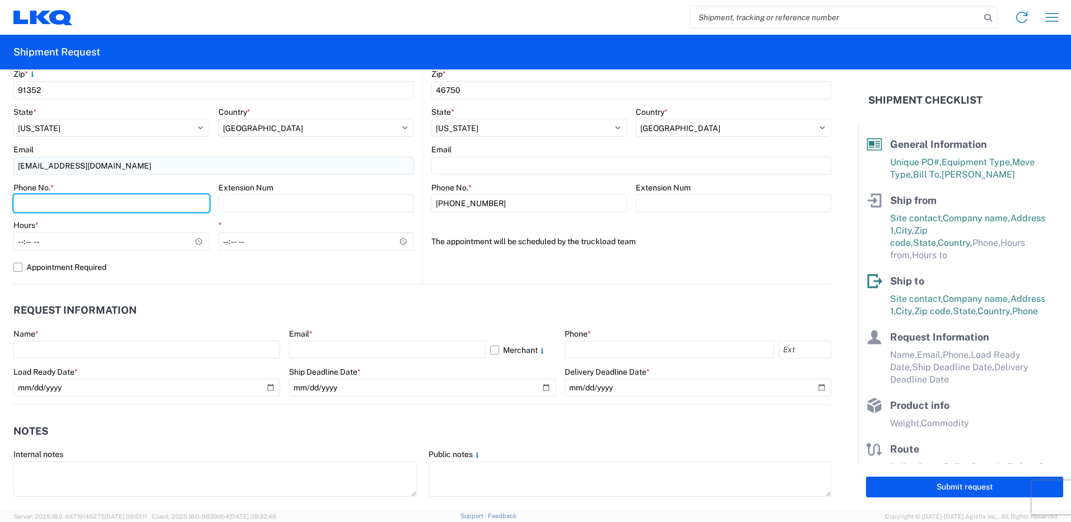
type input "7142314601"
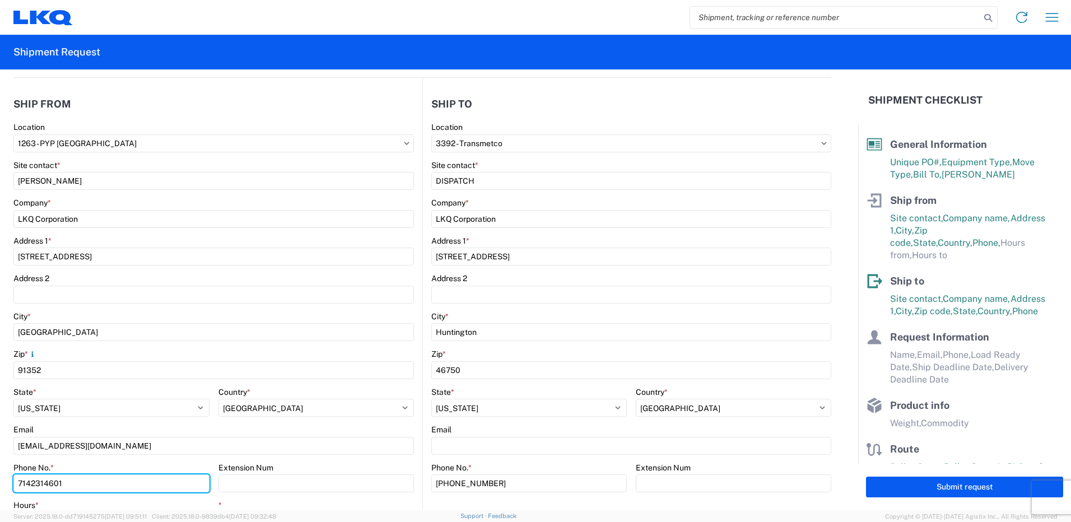
scroll to position [168, 0]
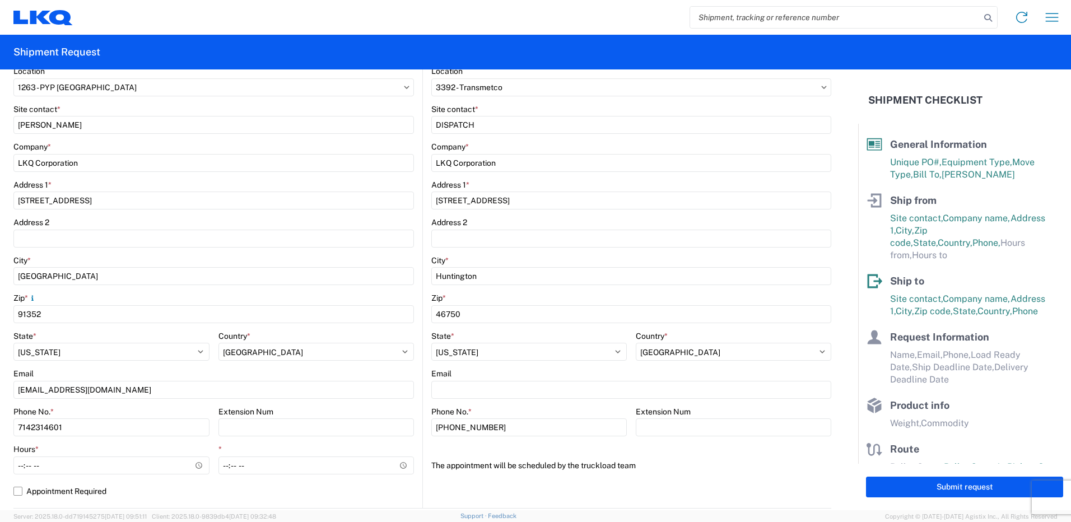
click at [166, 412] on div "Phone No. *" at bounding box center [111, 412] width 196 height 10
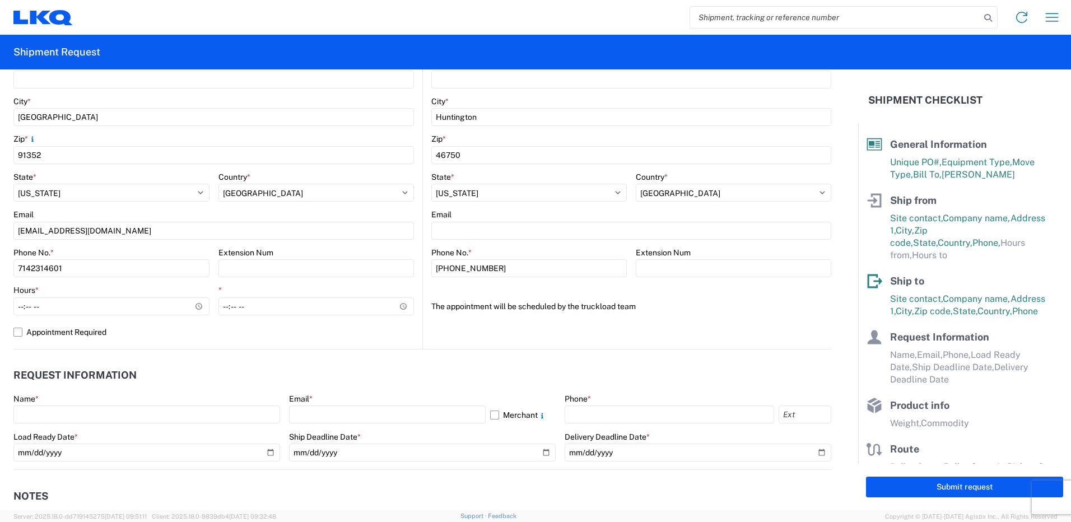
scroll to position [336, 0]
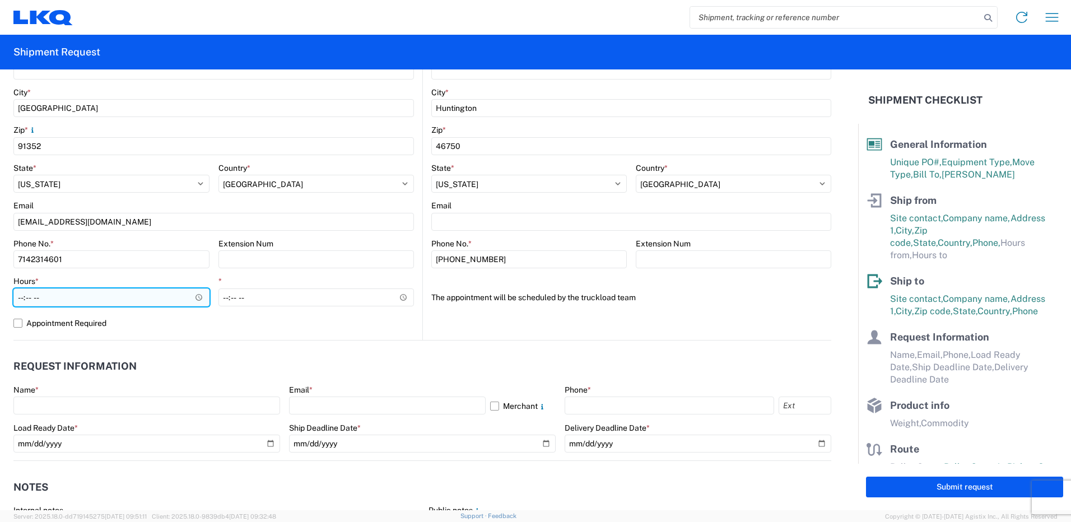
click at [73, 301] on input "Hours *" at bounding box center [111, 297] width 196 height 18
type input "06:30"
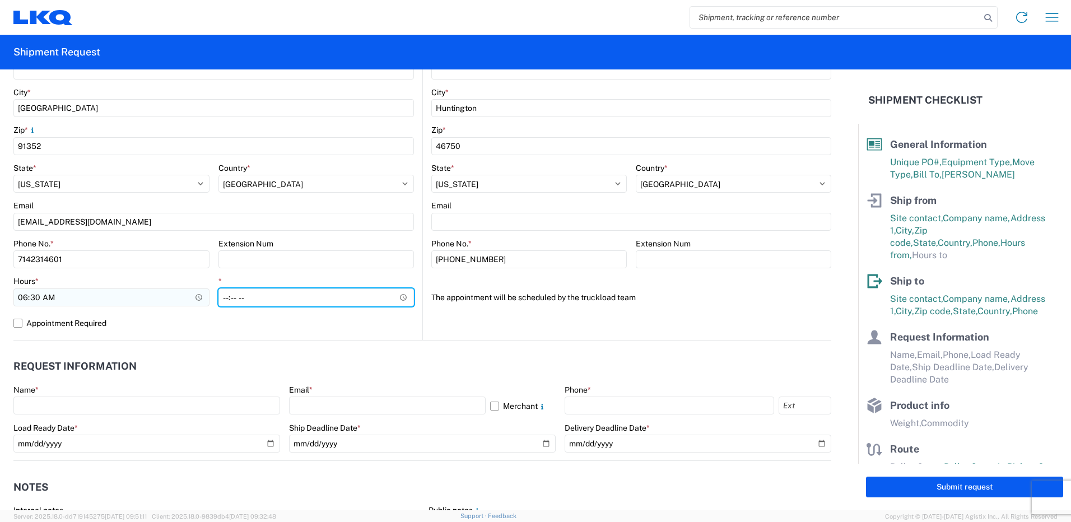
type input "14:30"
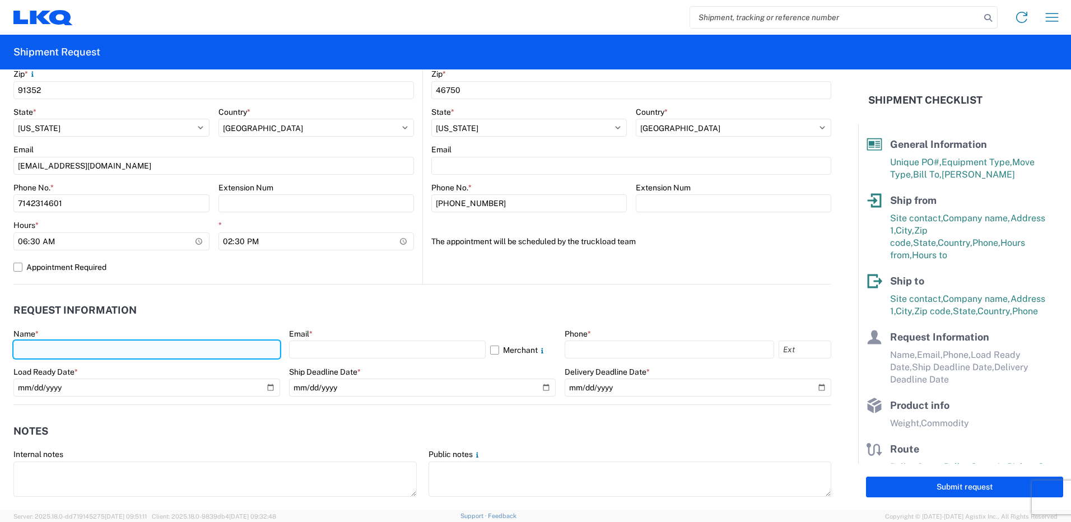
click at [196, 342] on input "text" at bounding box center [146, 350] width 267 height 18
type input "ADRIAN FERNANDEZ"
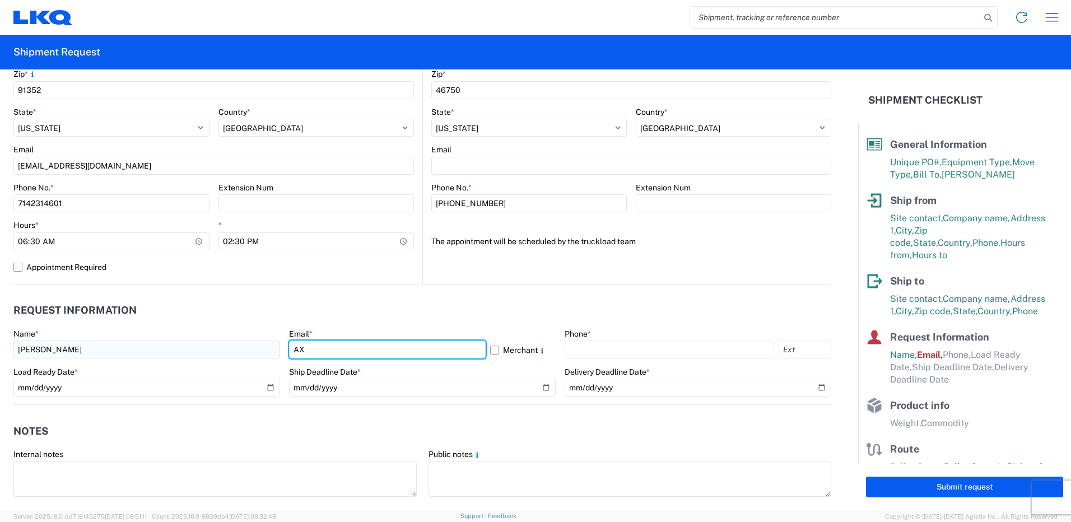
type input "axfernandez@lkqcorp.com"
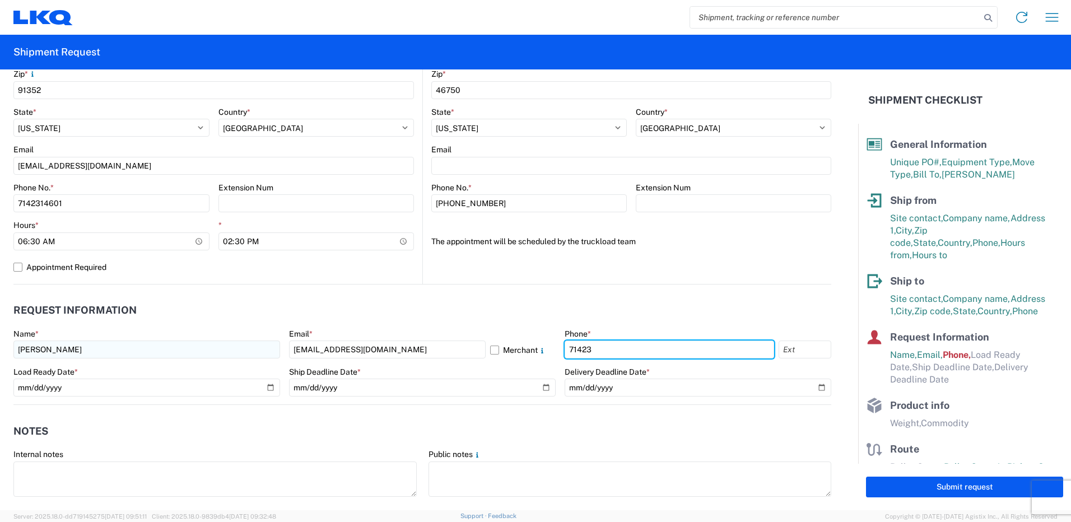
type input "7142314601"
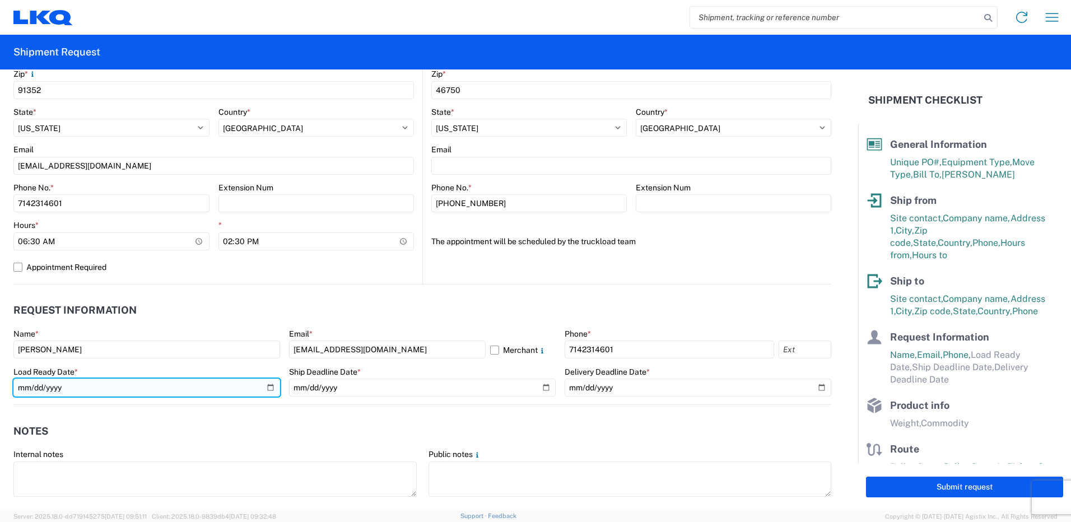
click at [267, 387] on input "date" at bounding box center [146, 388] width 267 height 18
type input "2025-09-29"
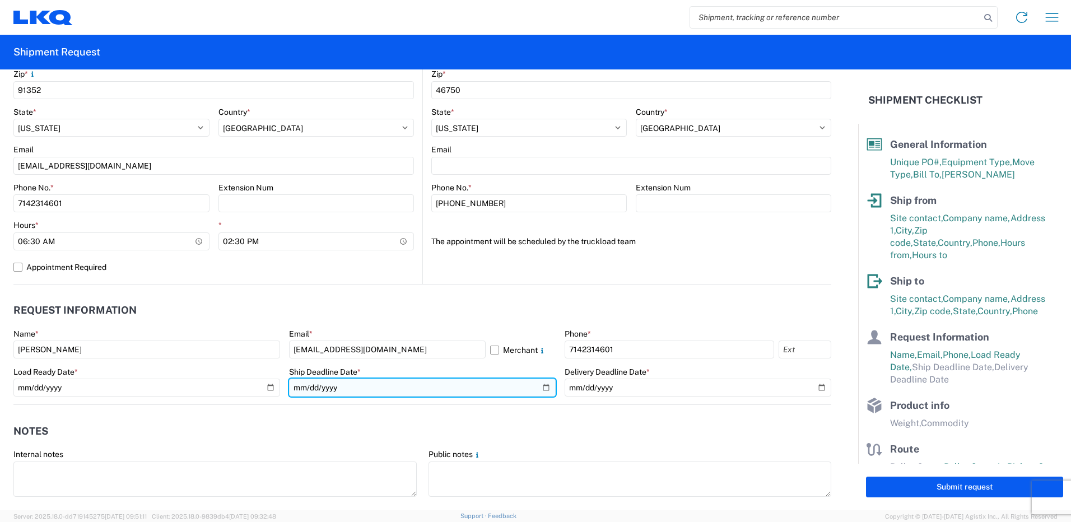
click at [539, 389] on input "date" at bounding box center [422, 388] width 267 height 18
type input "2025-09-29"
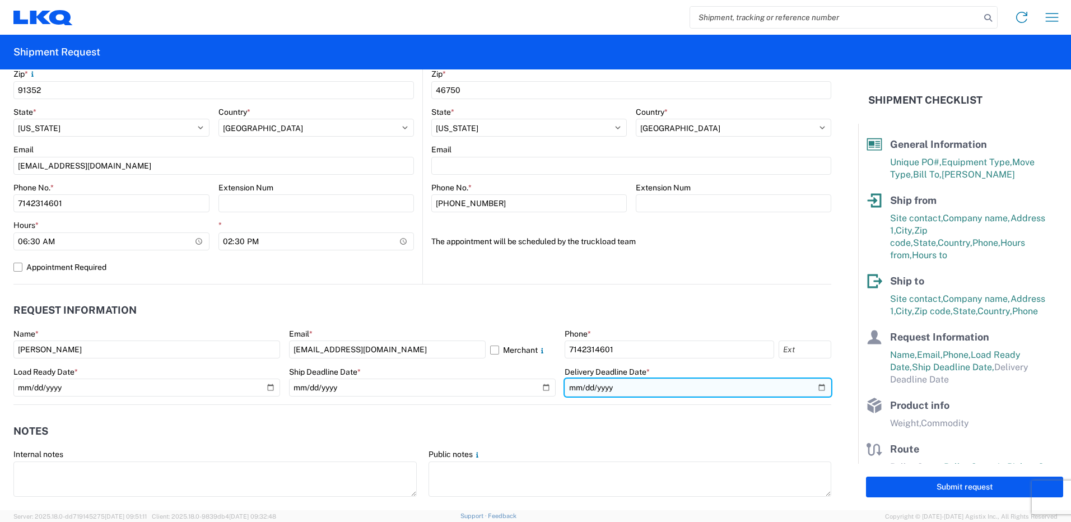
click at [812, 383] on input "date" at bounding box center [698, 388] width 267 height 18
type input "2025-09-30"
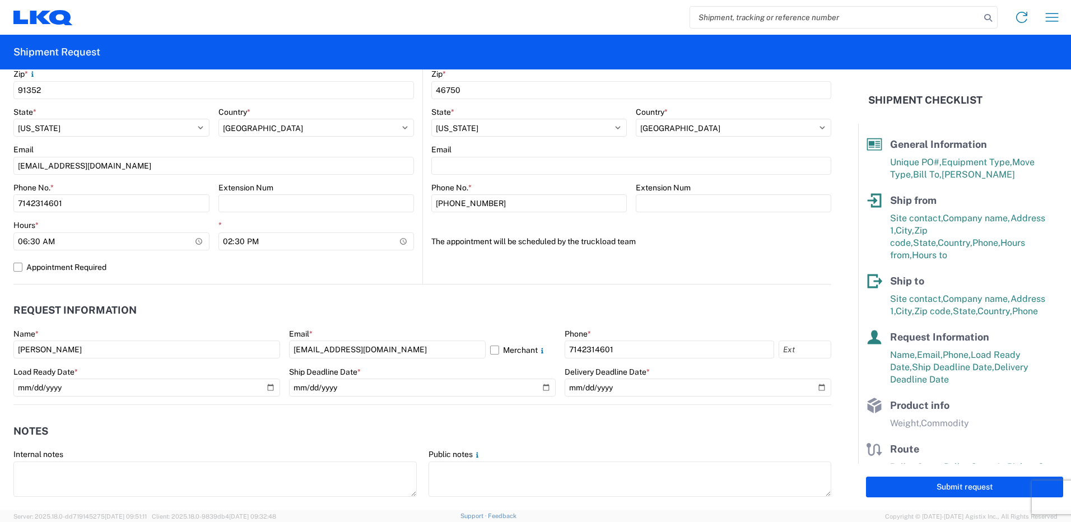
click at [624, 316] on header "Request Information" at bounding box center [422, 310] width 818 height 25
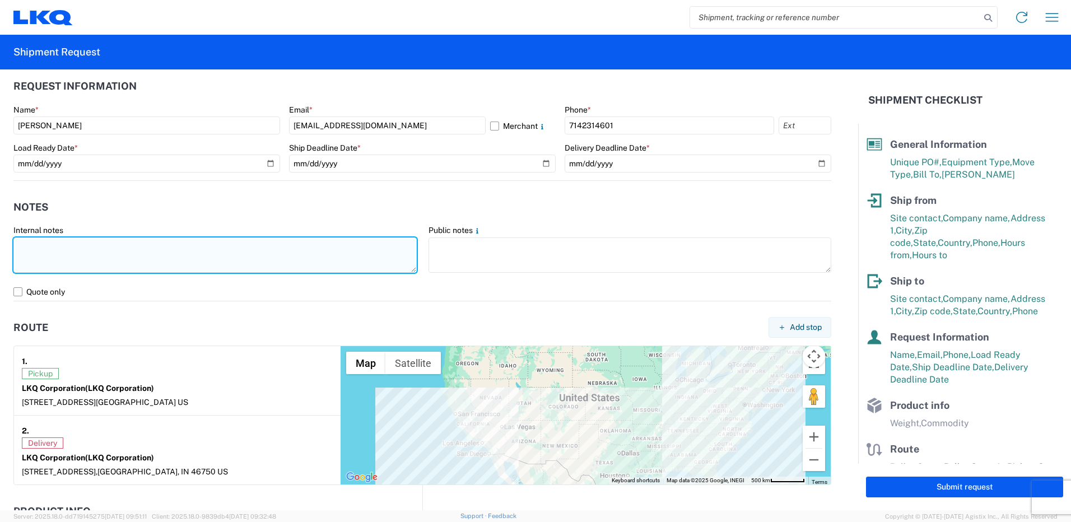
click at [126, 249] on textarea at bounding box center [214, 254] width 403 height 35
type textarea "i"
click at [131, 242] on textarea "I need this load picked up by 9-30-2025." at bounding box center [214, 254] width 403 height 35
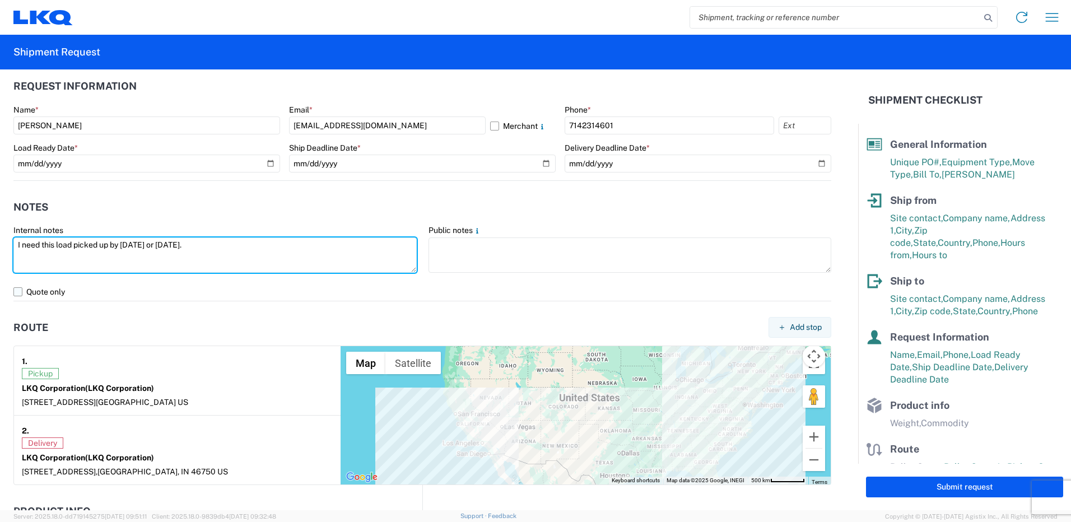
type textarea "I need this load picked up by 9-29-2025 or 9-30-25."
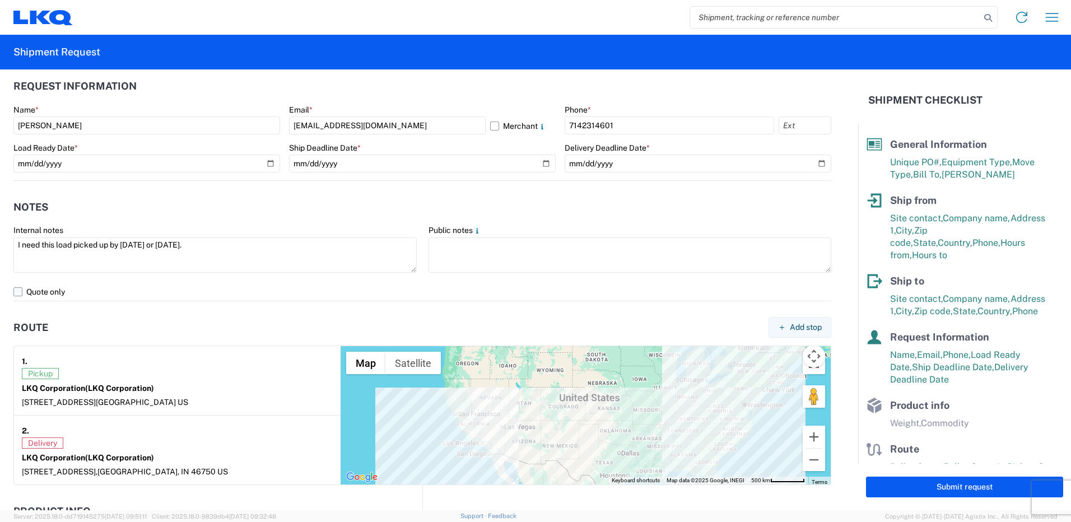
click at [222, 294] on label "Quote only" at bounding box center [422, 292] width 818 height 18
click at [0, 0] on input "Quote only" at bounding box center [0, 0] width 0 height 0
click at [32, 291] on label "Quote only" at bounding box center [422, 292] width 818 height 18
click at [0, 0] on input "Quote only" at bounding box center [0, 0] width 0 height 0
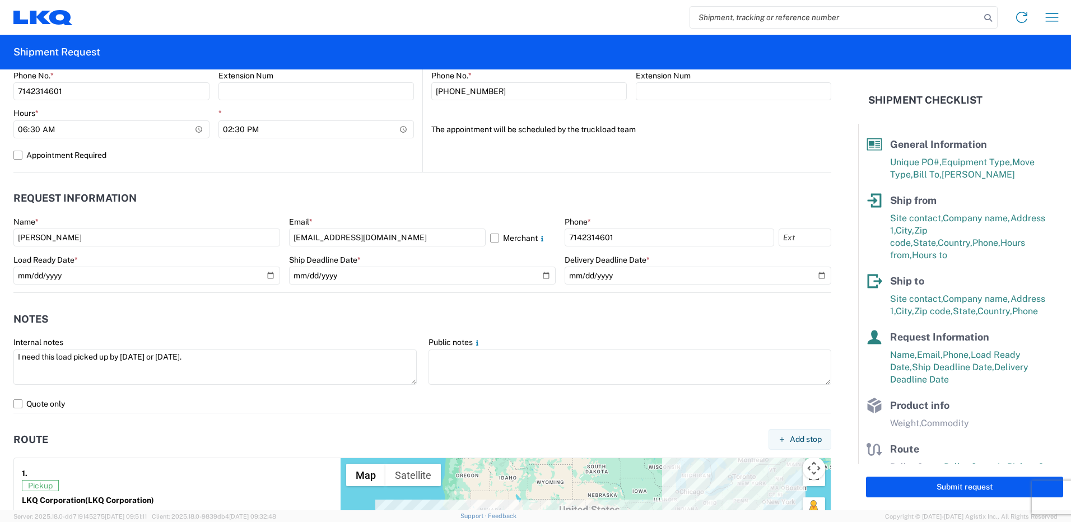
scroll to position [903, 0]
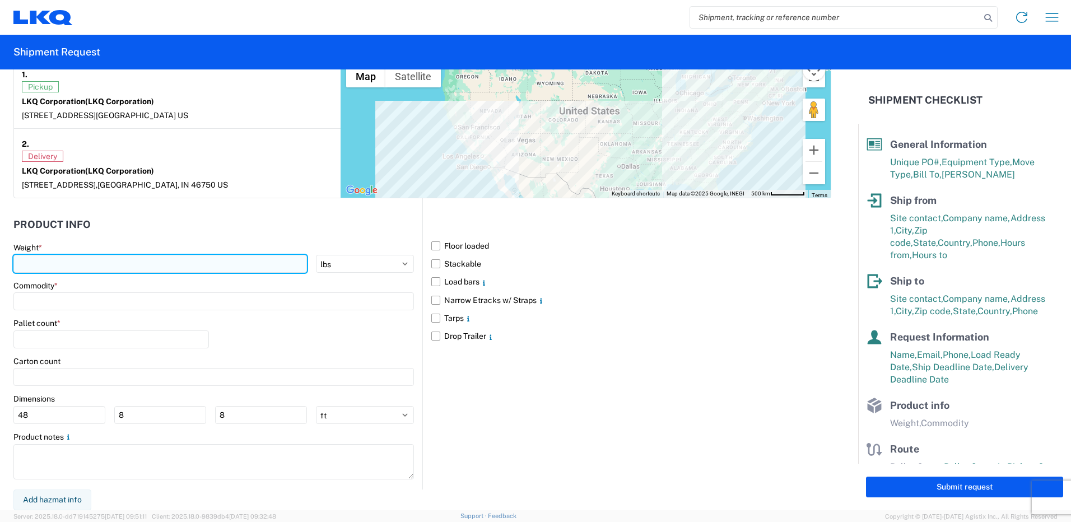
click at [192, 265] on input "number" at bounding box center [159, 264] width 293 height 18
type input "40000"
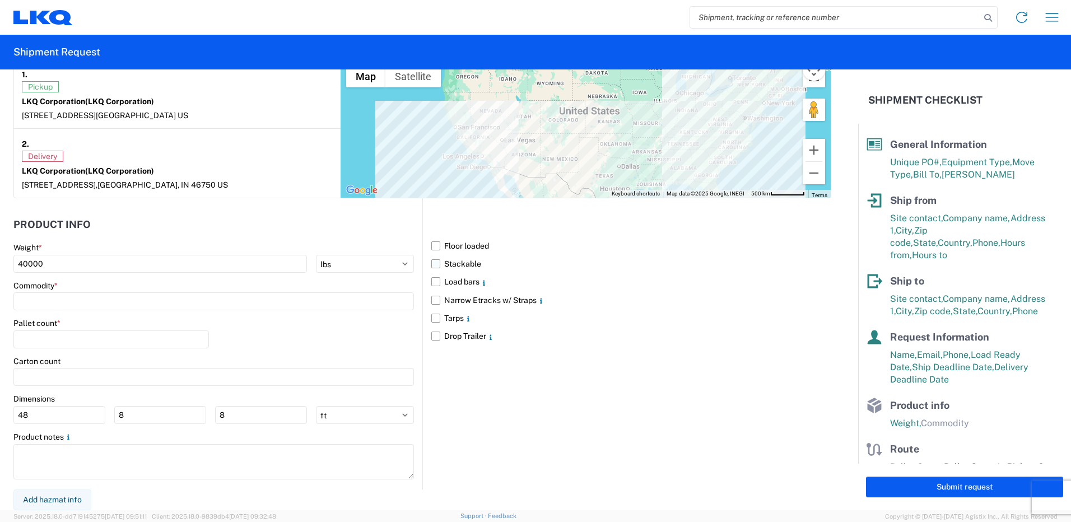
click at [445, 265] on label "Stackable" at bounding box center [631, 264] width 400 height 18
click at [0, 0] on input "Stackable" at bounding box center [0, 0] width 0 height 0
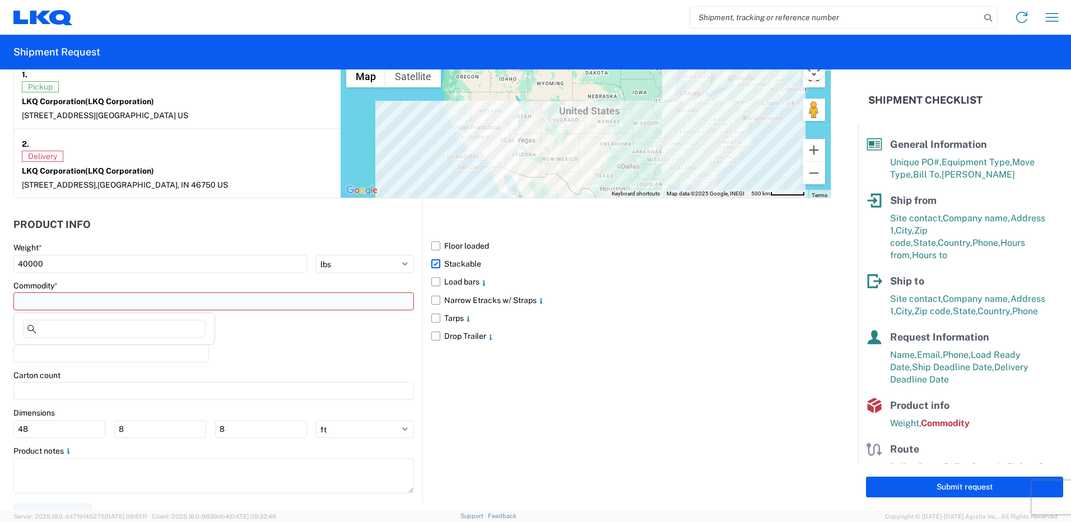
click at [291, 308] on input at bounding box center [213, 301] width 400 height 18
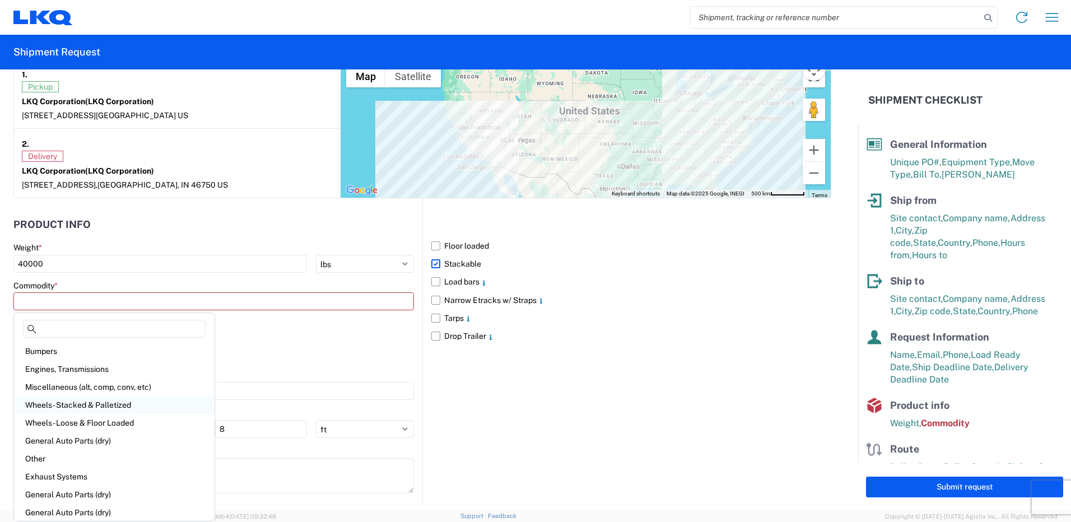
click at [115, 403] on div "Wheels - Stacked & Palletized" at bounding box center [114, 405] width 196 height 18
type input "Wheels - Stacked & Palletized"
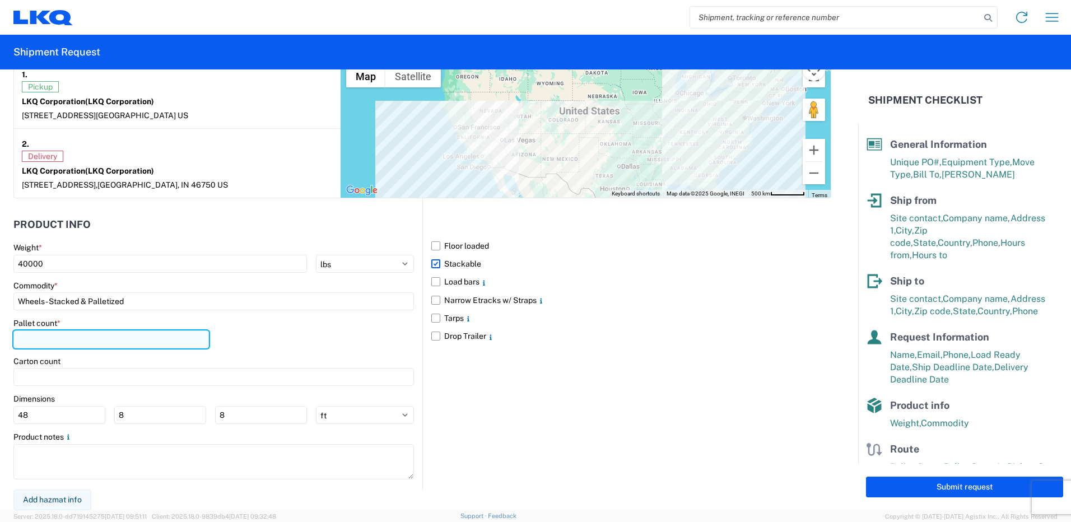
click at [146, 338] on input "number" at bounding box center [110, 339] width 195 height 18
type input "42"
click at [276, 349] on div "Pallet count * 42" at bounding box center [213, 337] width 400 height 38
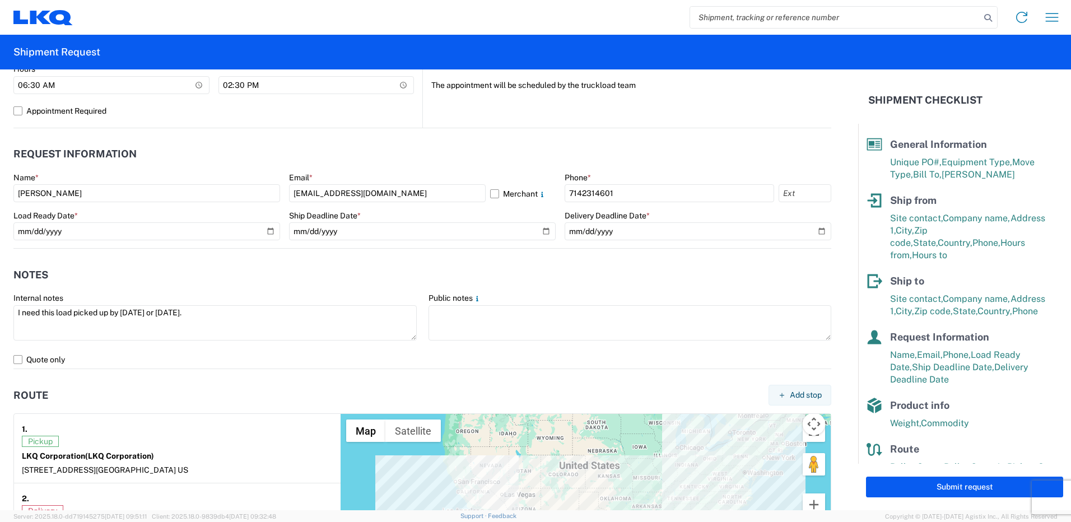
scroll to position [679, 0]
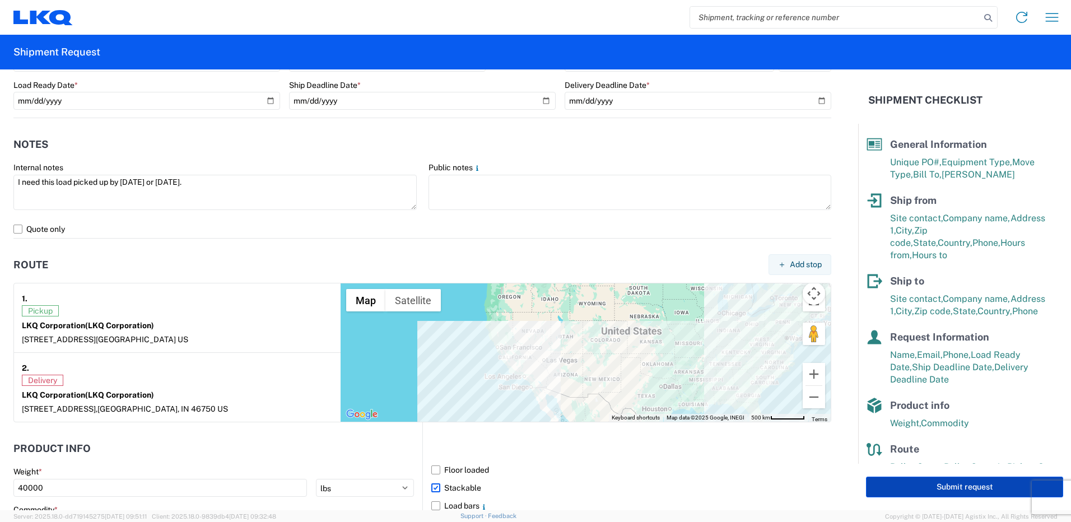
click at [965, 490] on button "Submit request" at bounding box center [964, 487] width 197 height 21
select select "US"
